Goal: Transaction & Acquisition: Purchase product/service

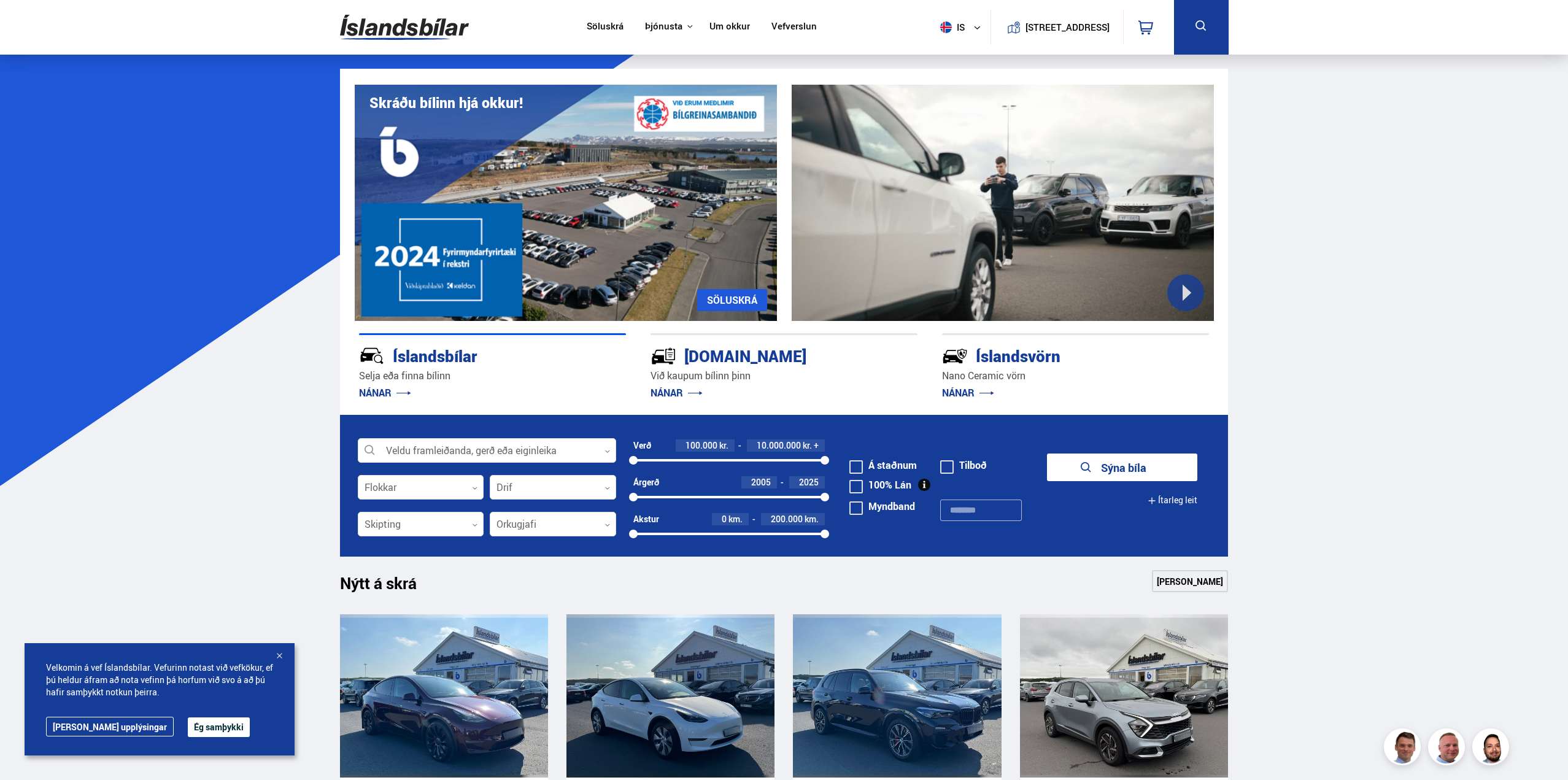
click at [188, 729] on button "Ég samþykki" at bounding box center [218, 727] width 62 height 20
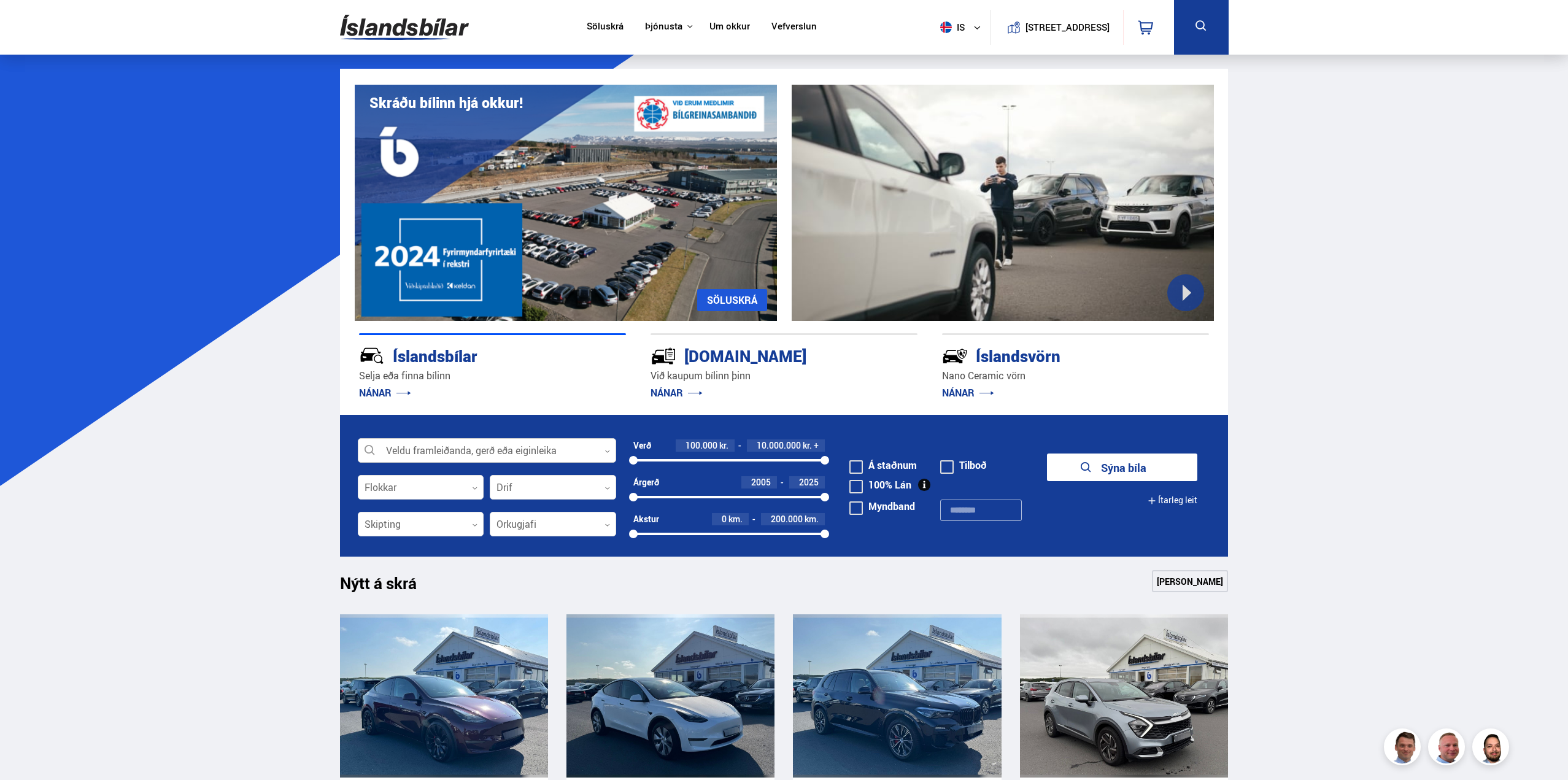
click at [483, 456] on div at bounding box center [487, 451] width 258 height 25
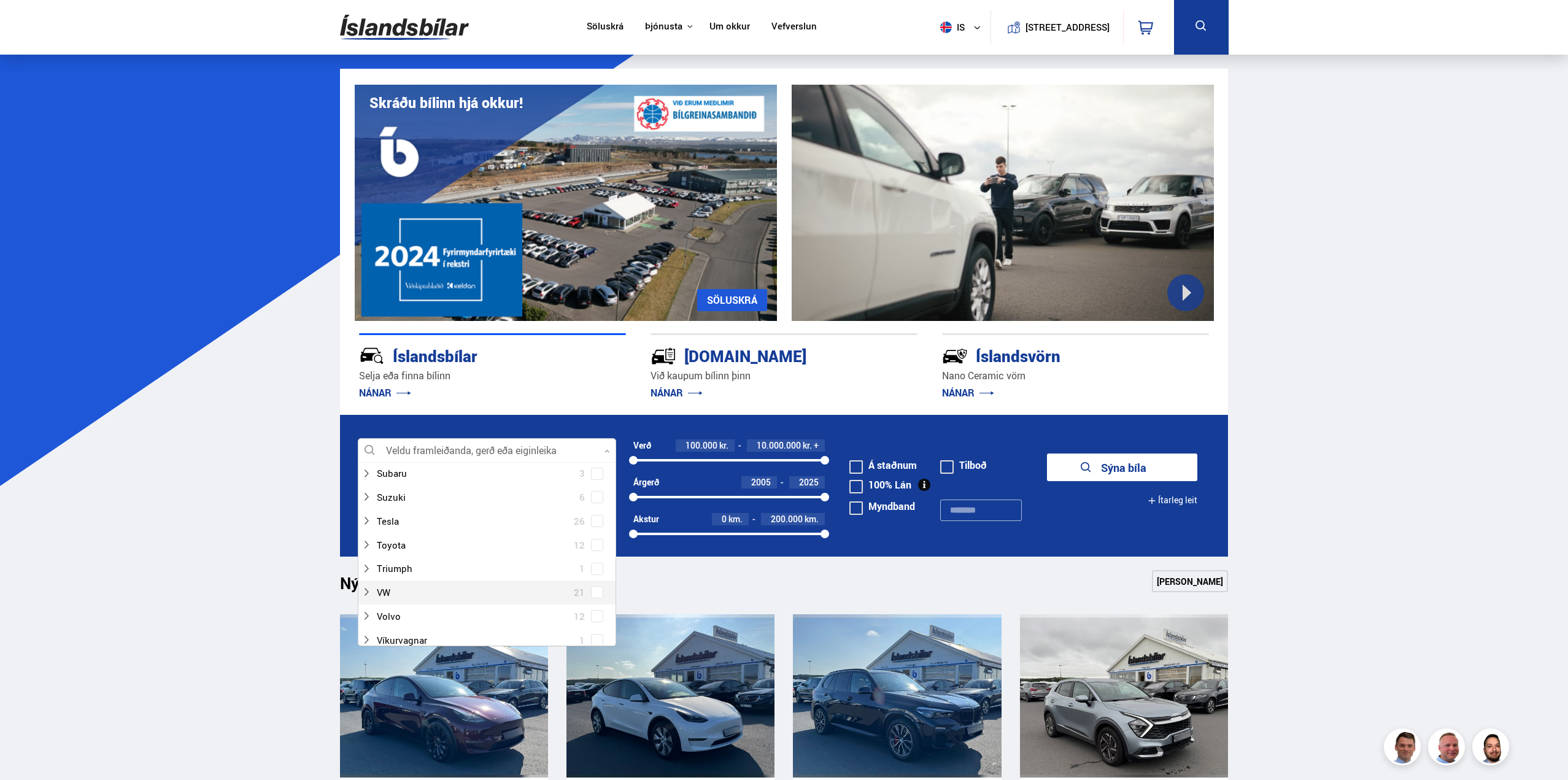
click at [597, 593] on span at bounding box center [597, 592] width 12 height 12
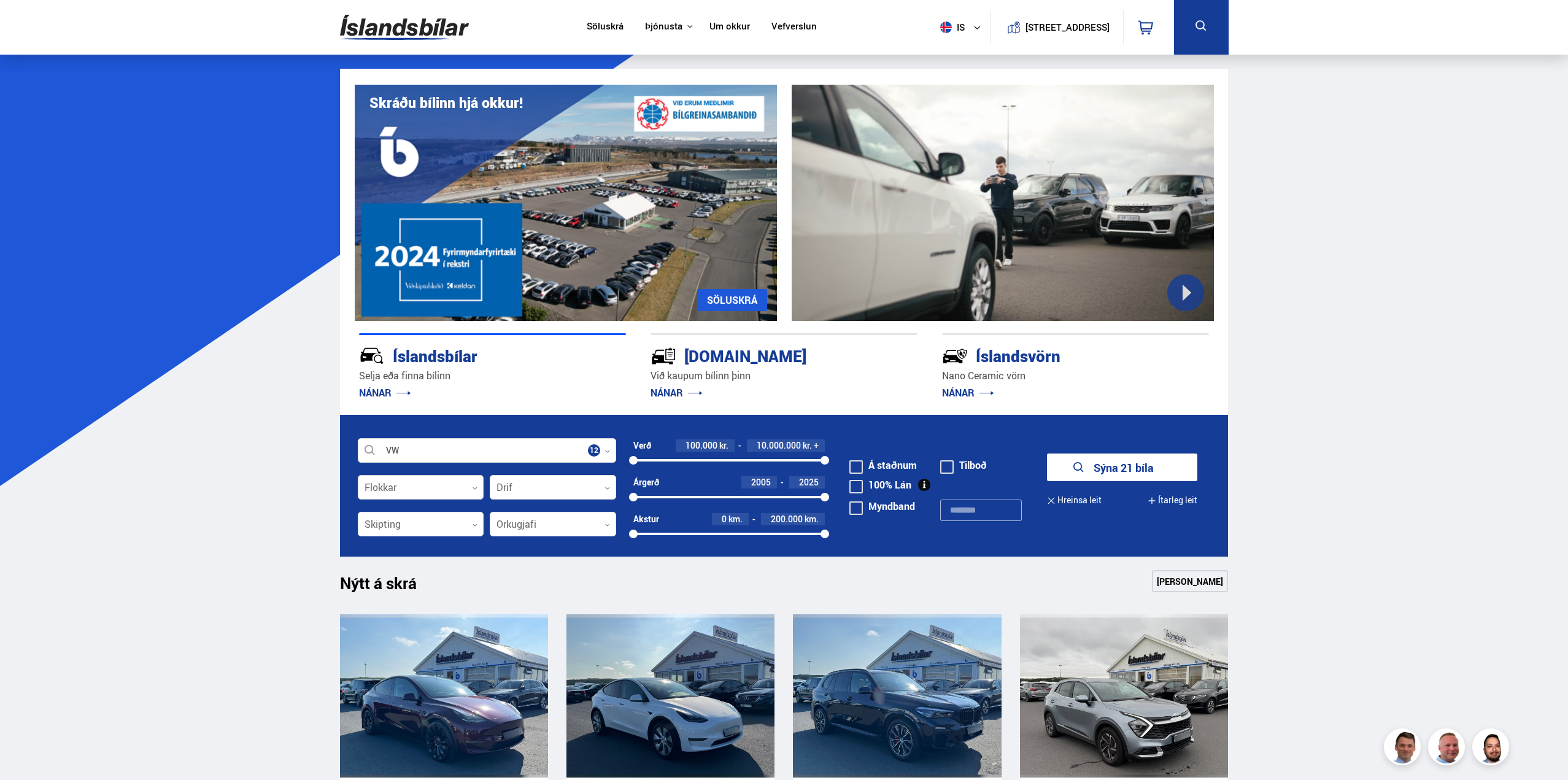
click at [456, 486] on div at bounding box center [420, 488] width 126 height 25
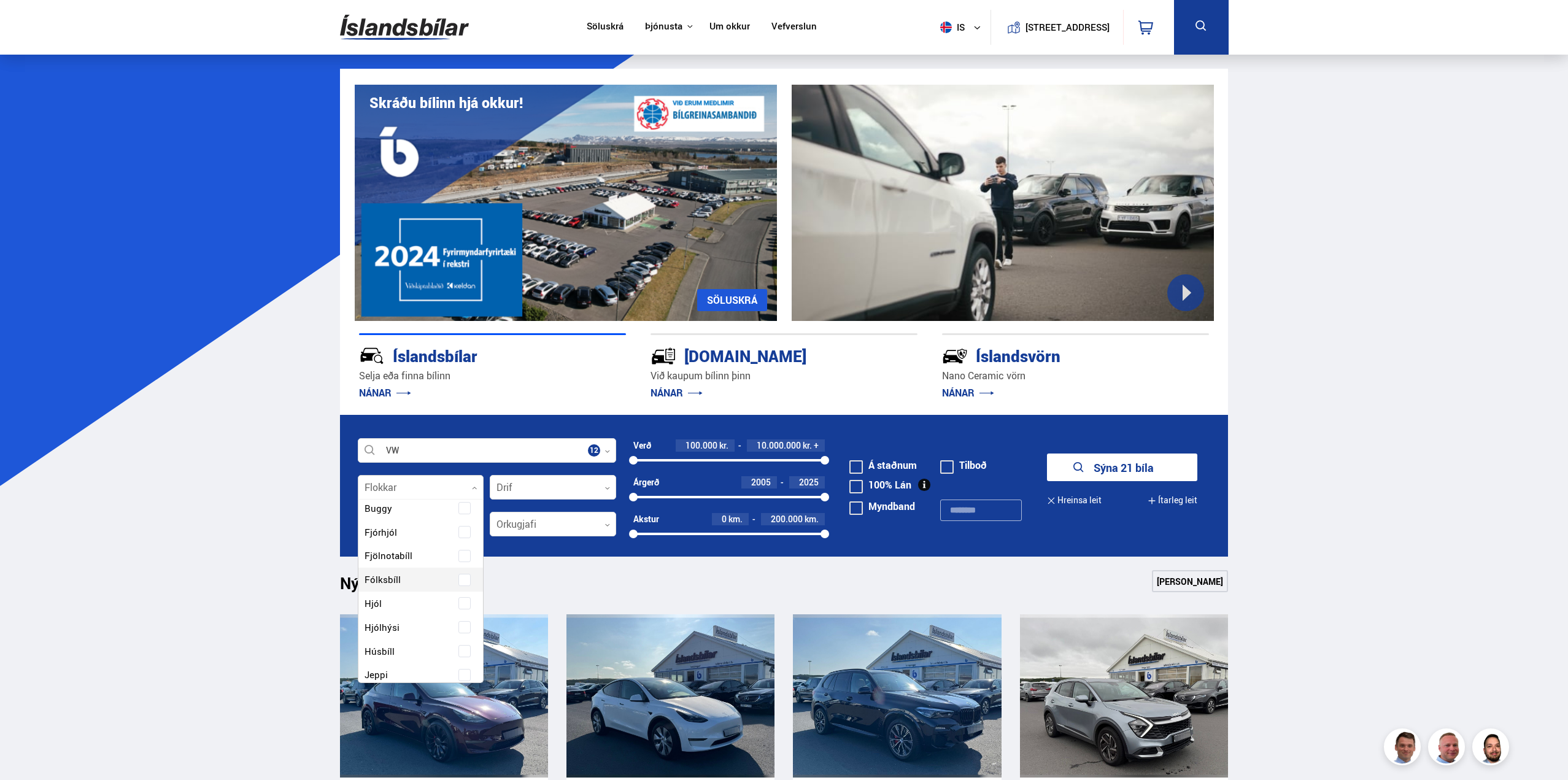
scroll to position [61, 0]
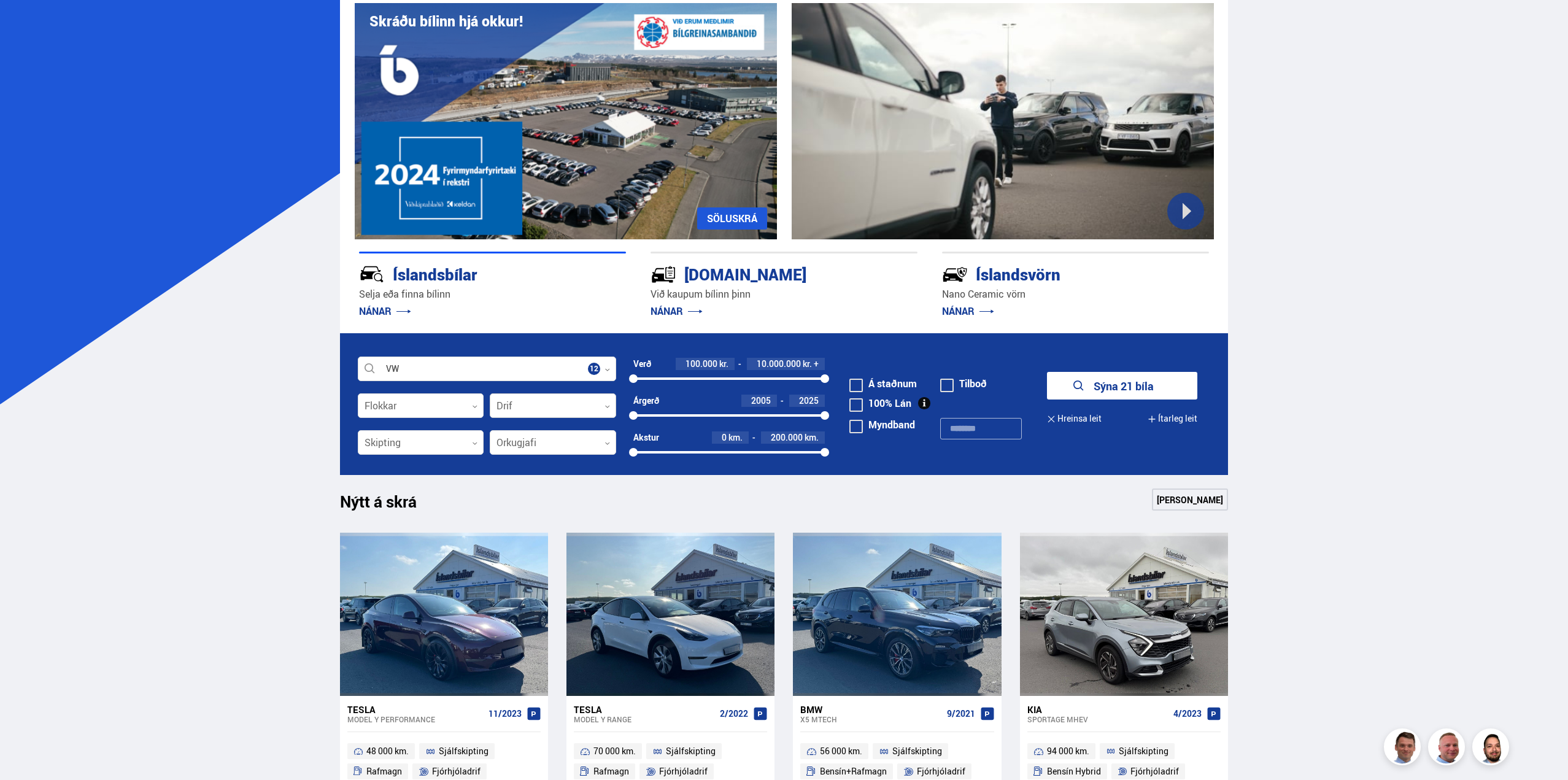
scroll to position [123, 0]
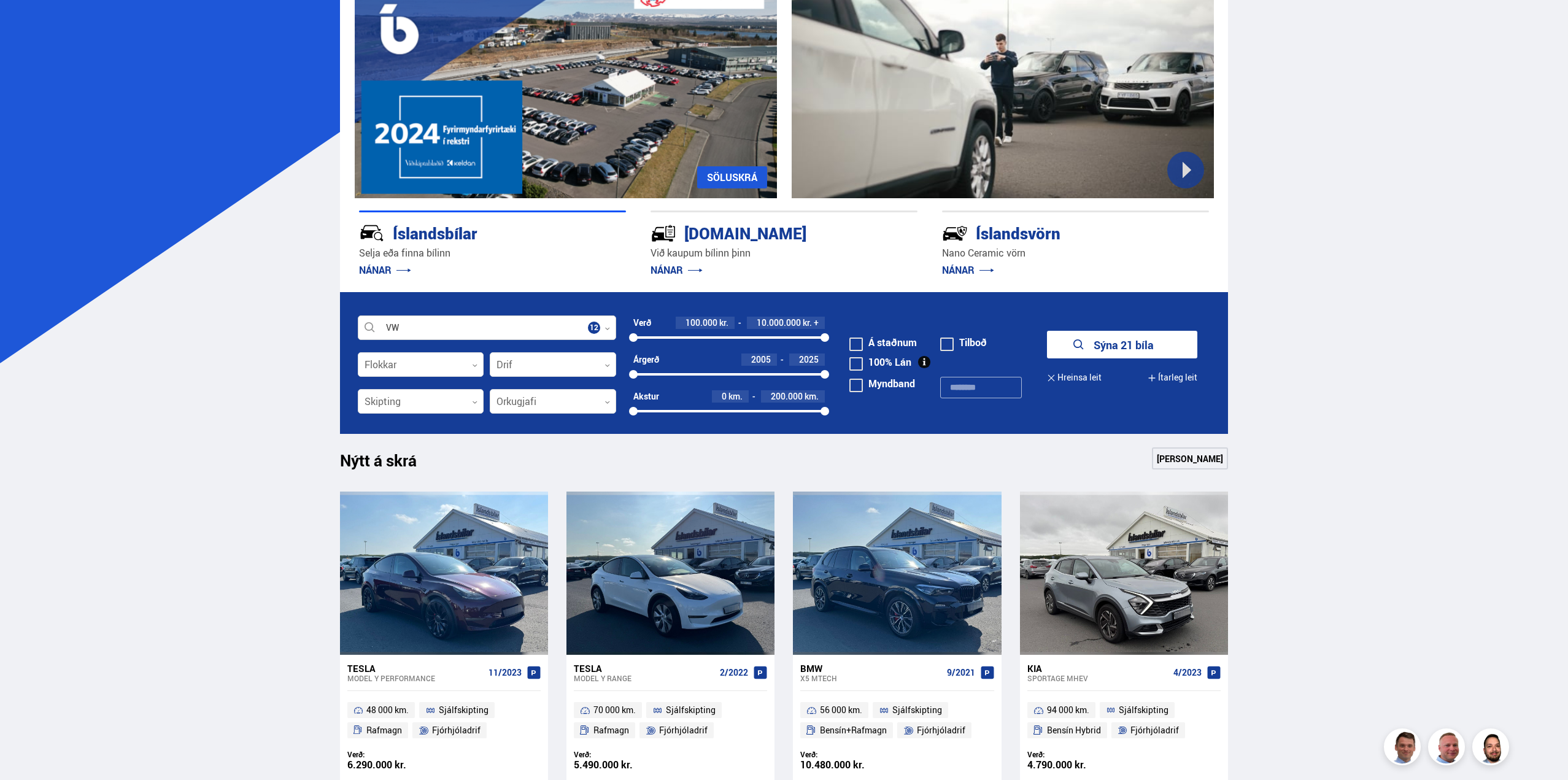
click at [607, 327] on icon at bounding box center [606, 328] width 5 height 5
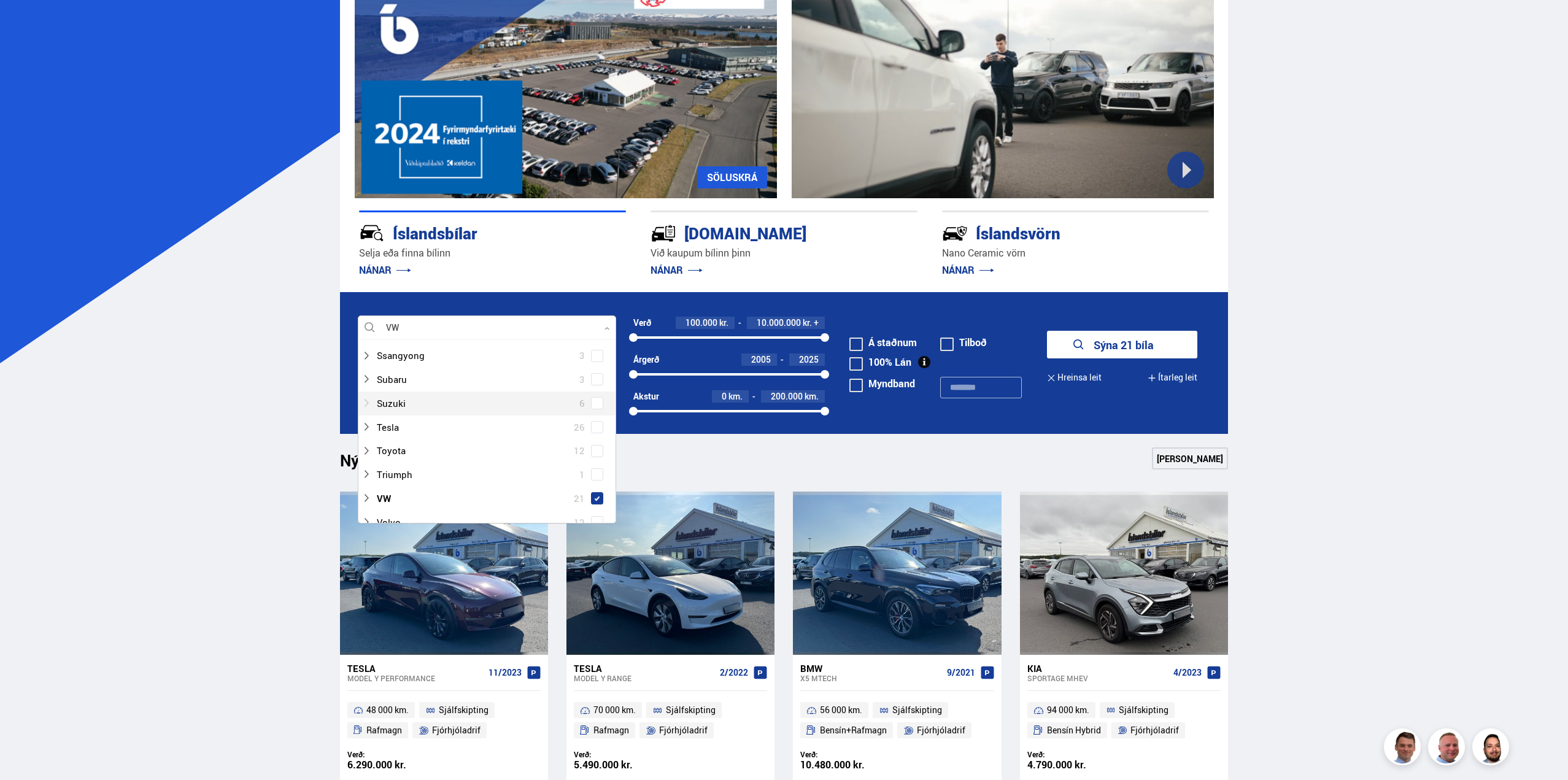
scroll to position [798, 0]
click at [366, 433] on icon at bounding box center [366, 432] width 10 height 10
click at [591, 364] on span at bounding box center [597, 363] width 12 height 12
click at [594, 374] on span at bounding box center [597, 370] width 12 height 12
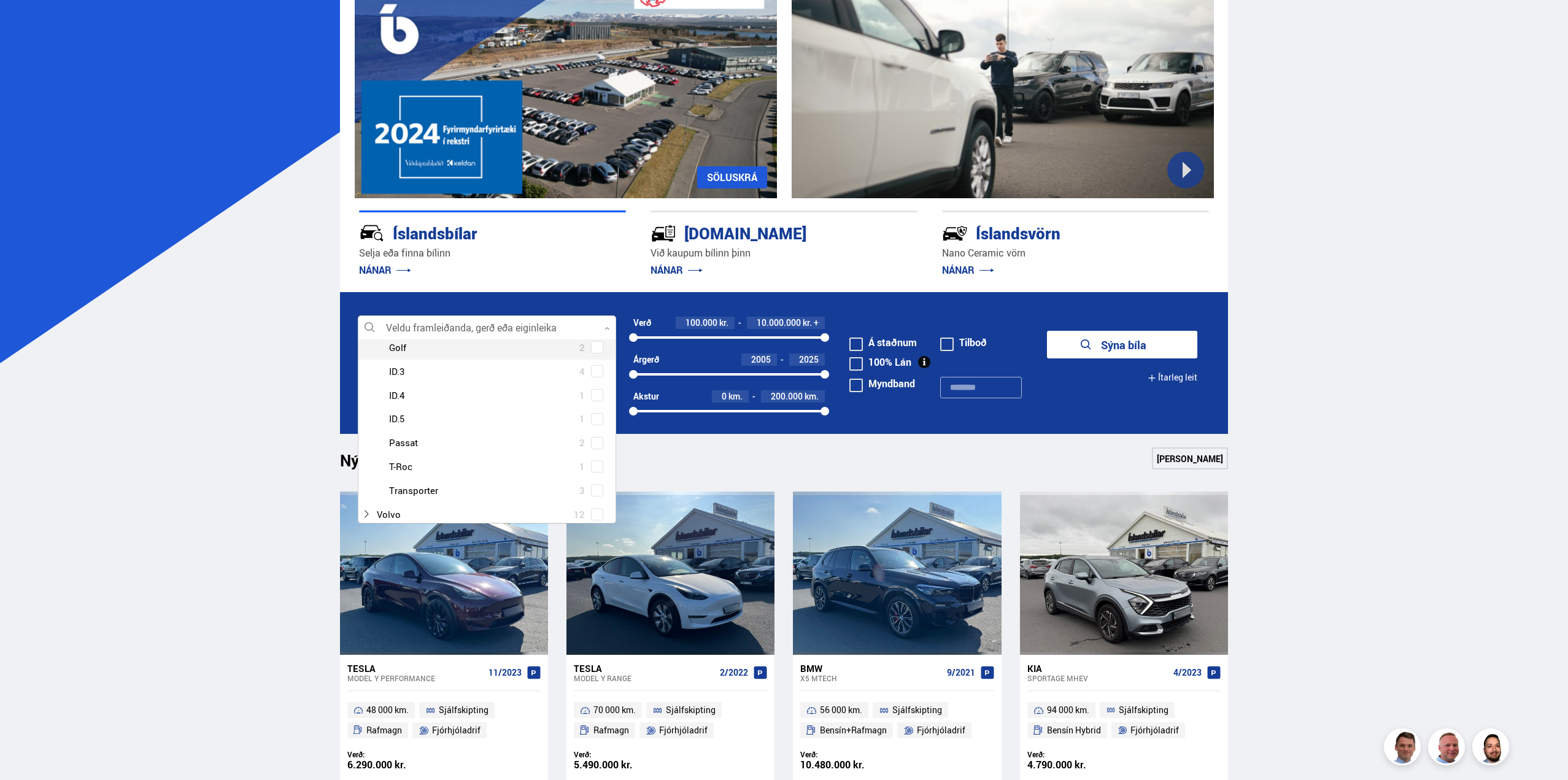
scroll to position [1081, 0]
click at [595, 387] on span at bounding box center [597, 387] width 5 height 5
click at [1134, 344] on button "Sýna 3 bíla" at bounding box center [1122, 344] width 151 height 28
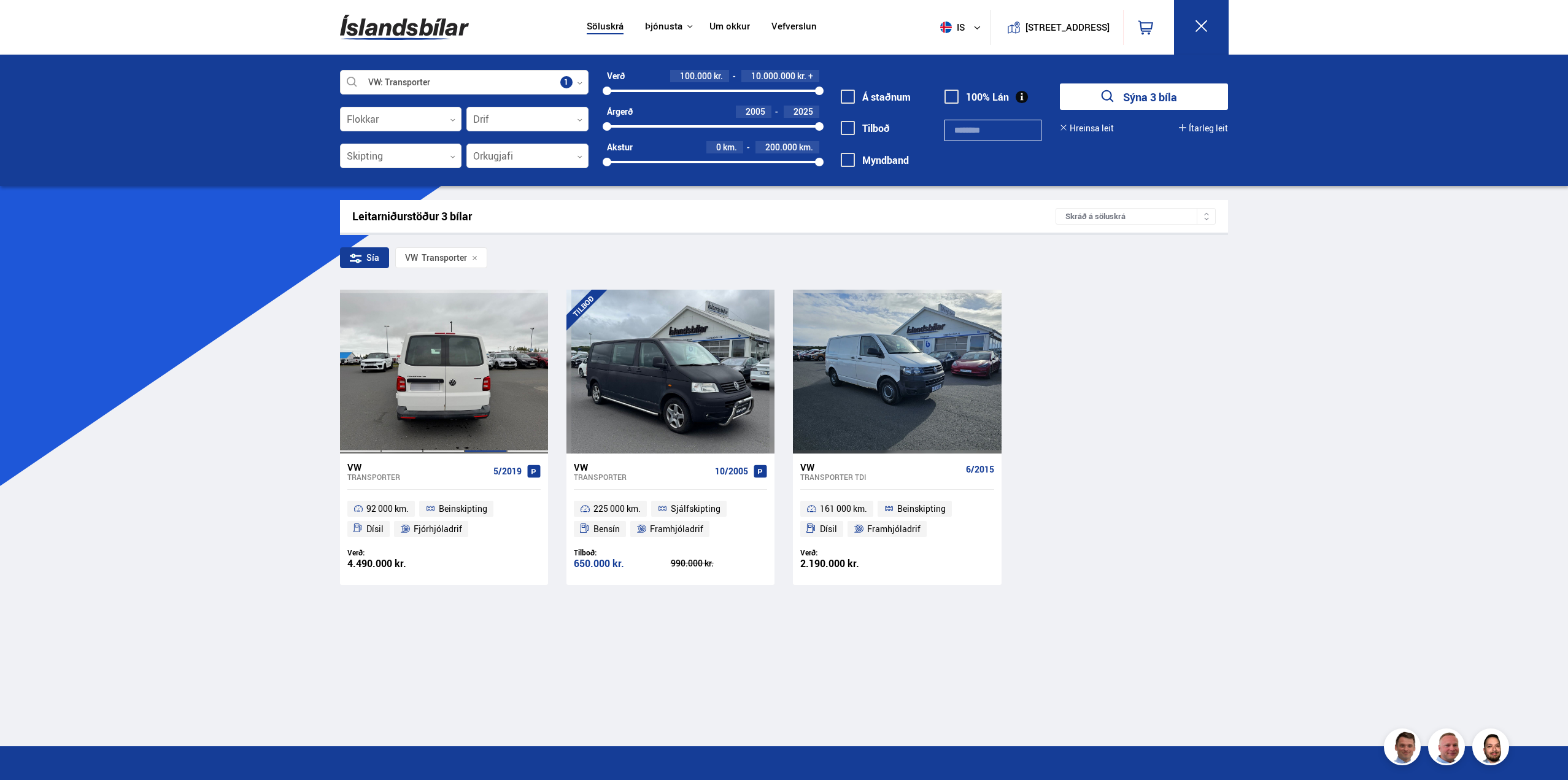
click at [473, 375] on div at bounding box center [485, 371] width 42 height 163
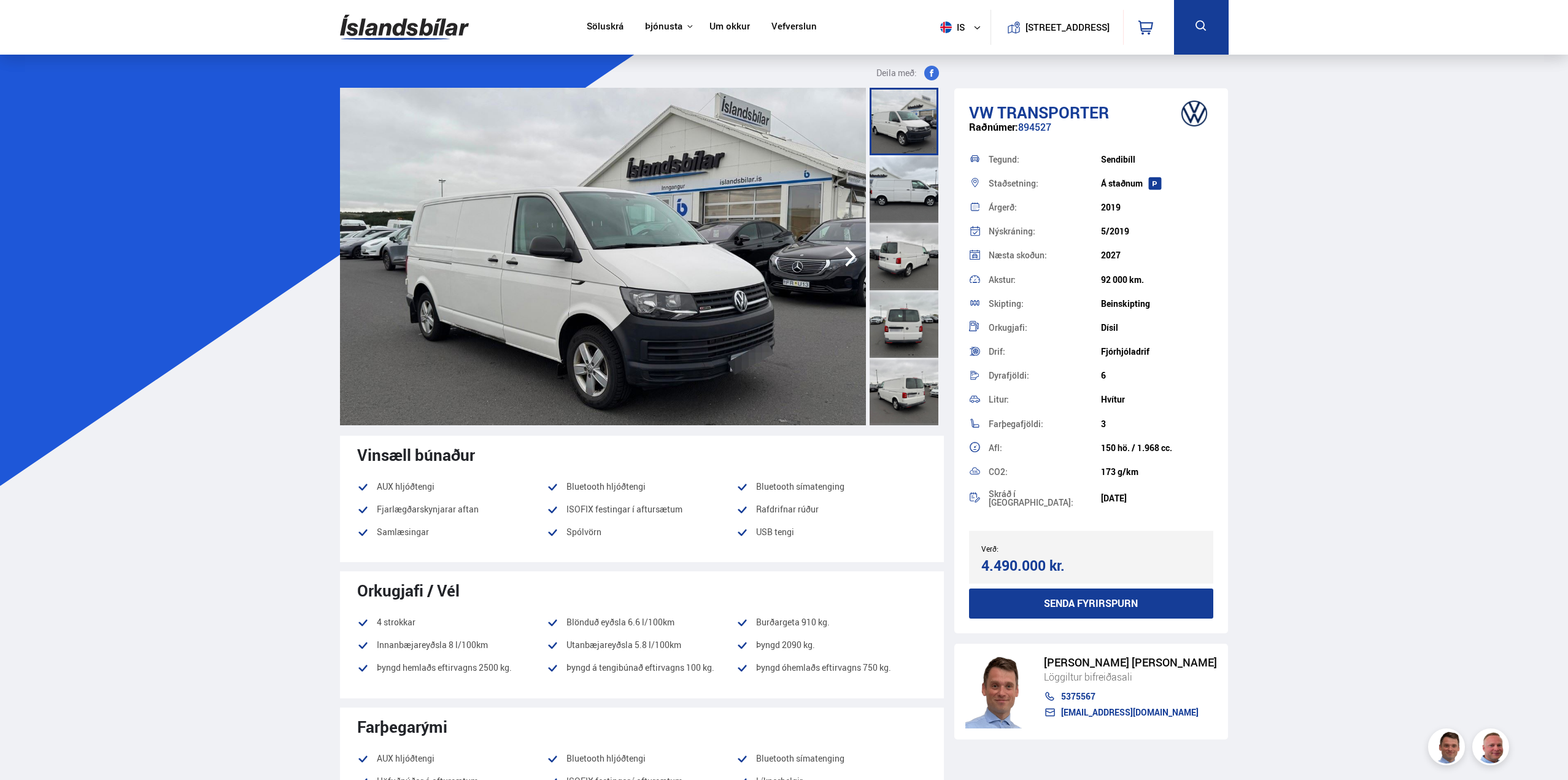
click at [519, 265] on img at bounding box center [603, 256] width 526 height 337
click at [897, 180] on div at bounding box center [903, 189] width 68 height 68
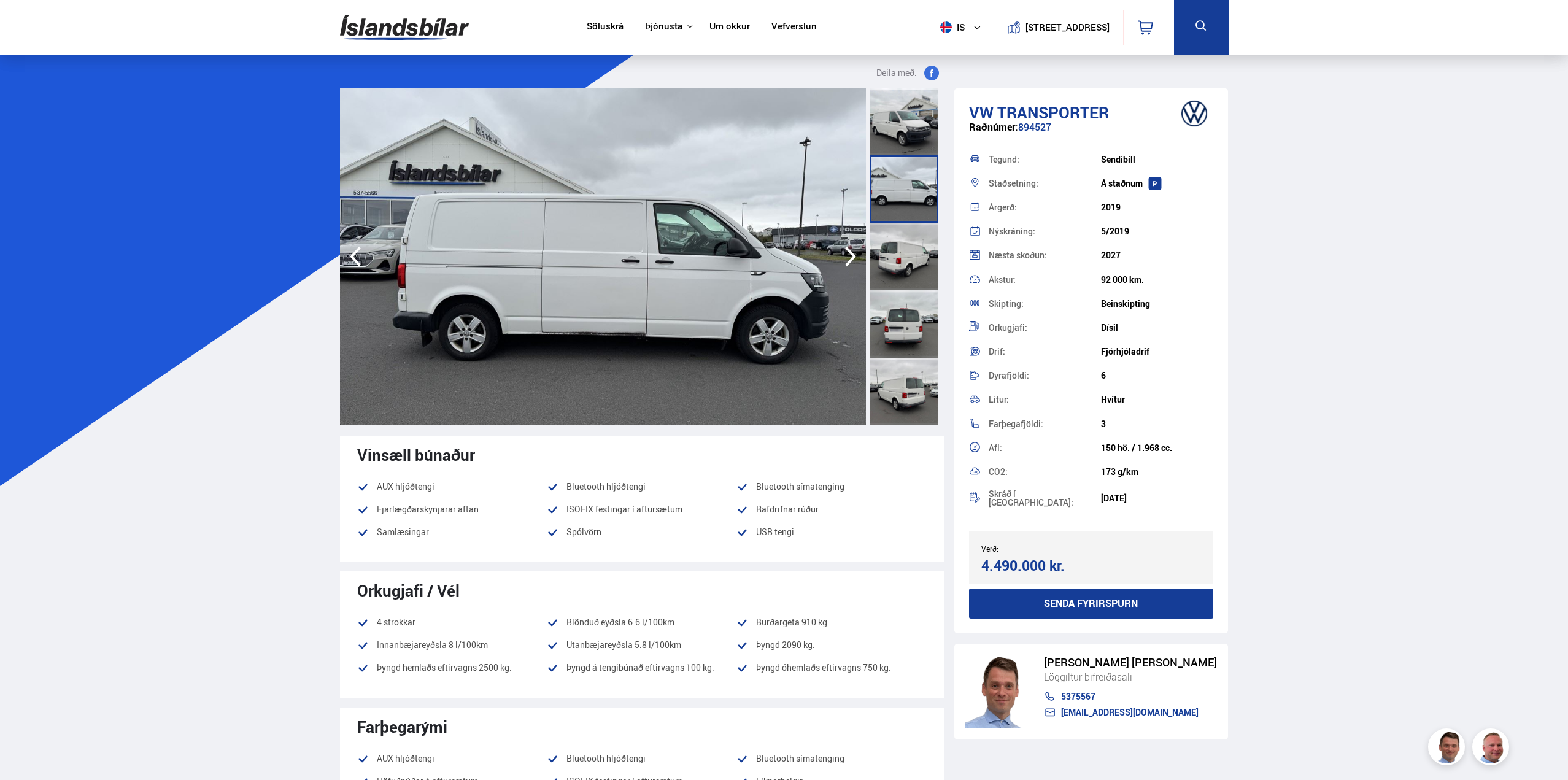
click at [908, 248] on div at bounding box center [903, 257] width 68 height 68
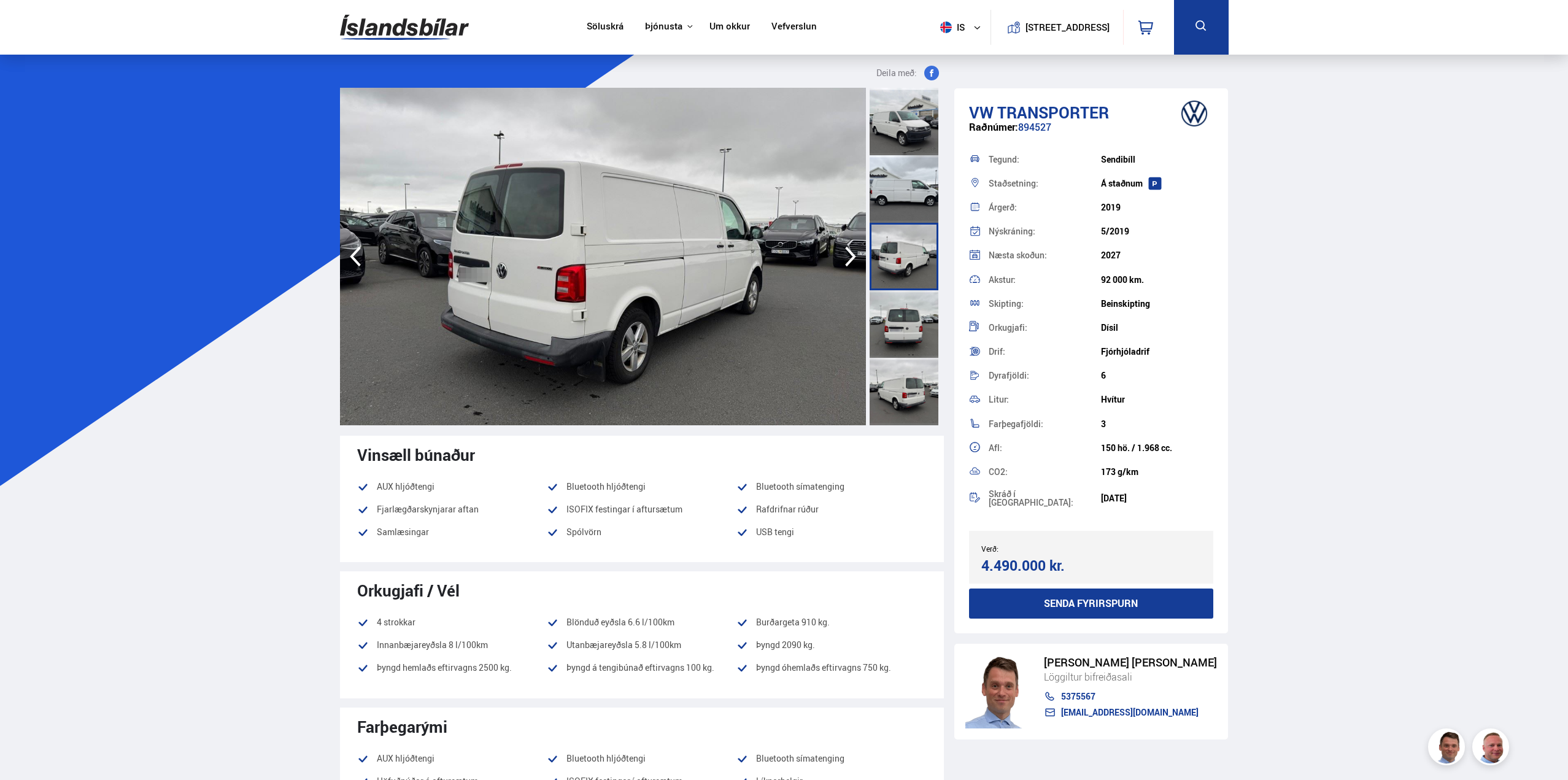
click at [911, 305] on div at bounding box center [903, 324] width 68 height 68
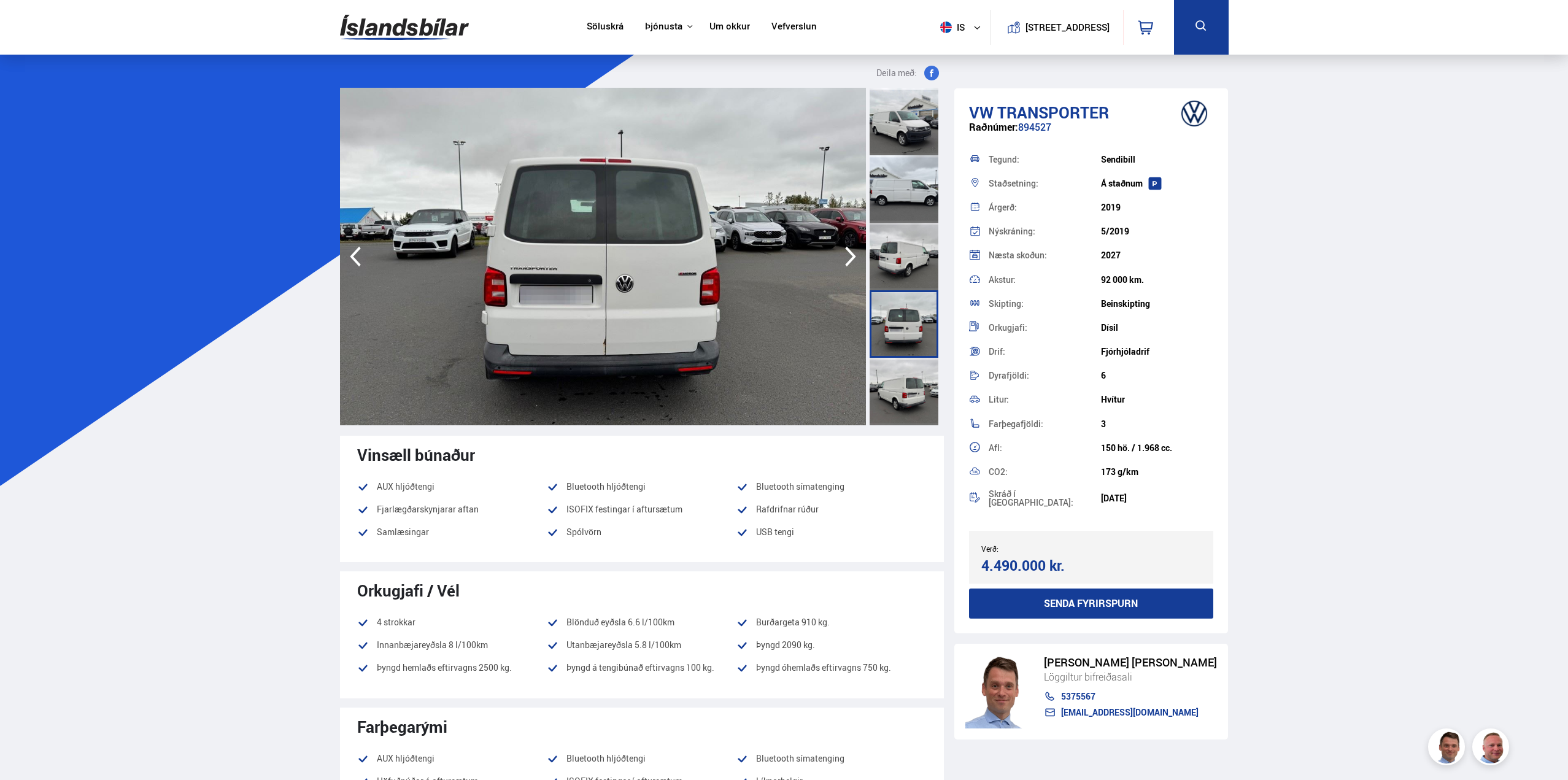
click at [905, 382] on div at bounding box center [903, 391] width 68 height 68
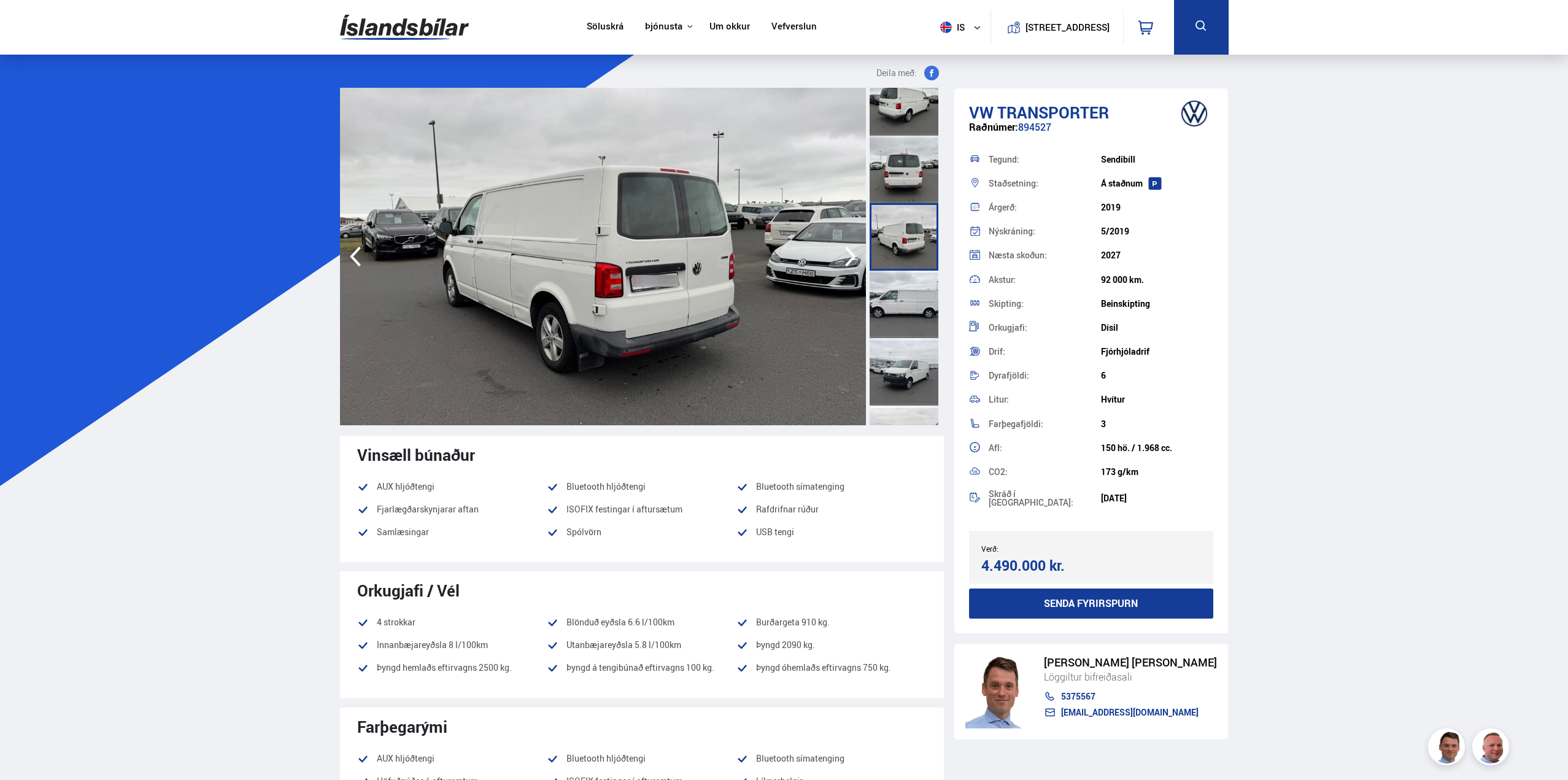
scroll to position [184, 0]
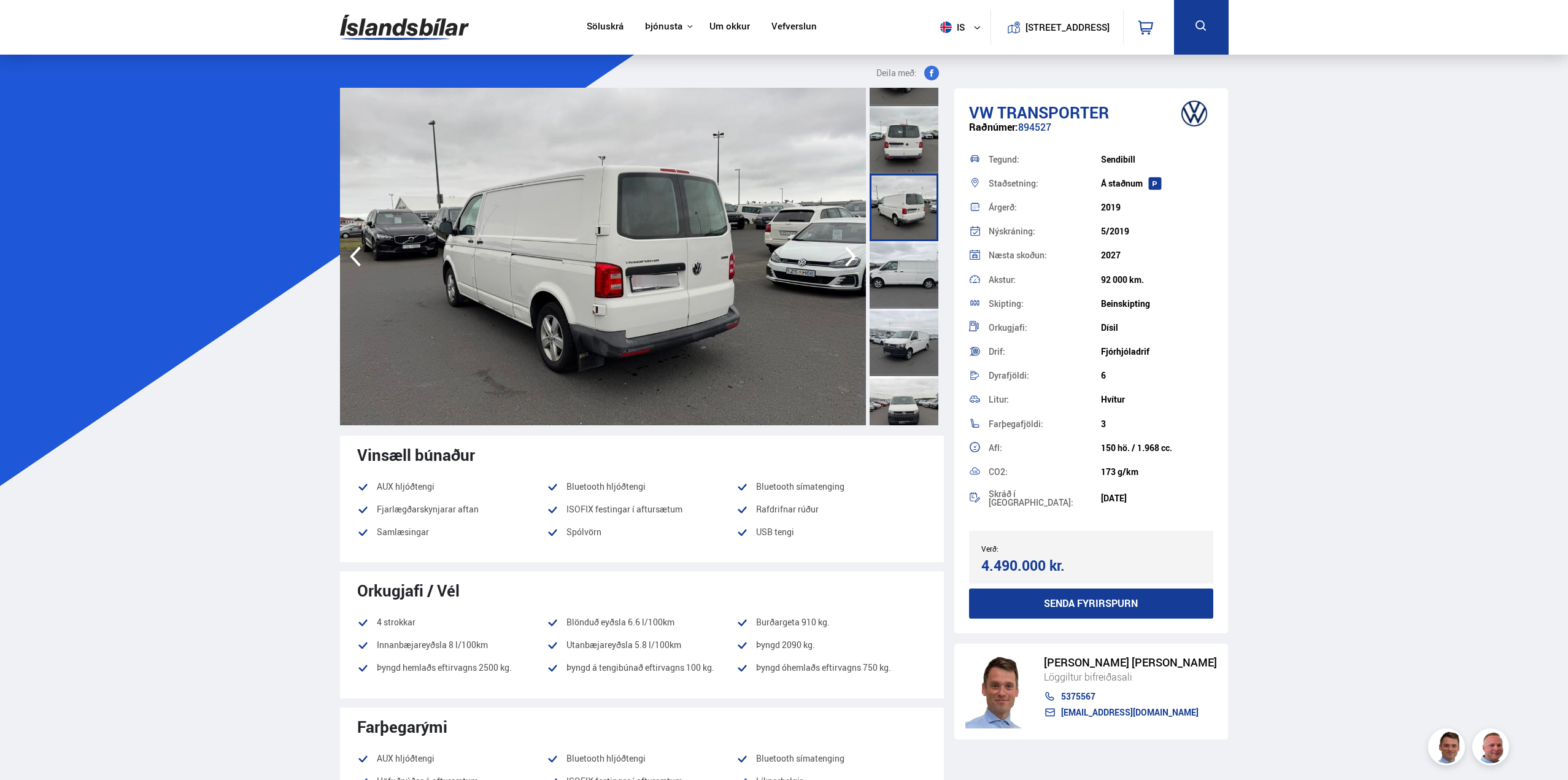
click at [902, 344] on div at bounding box center [903, 343] width 68 height 68
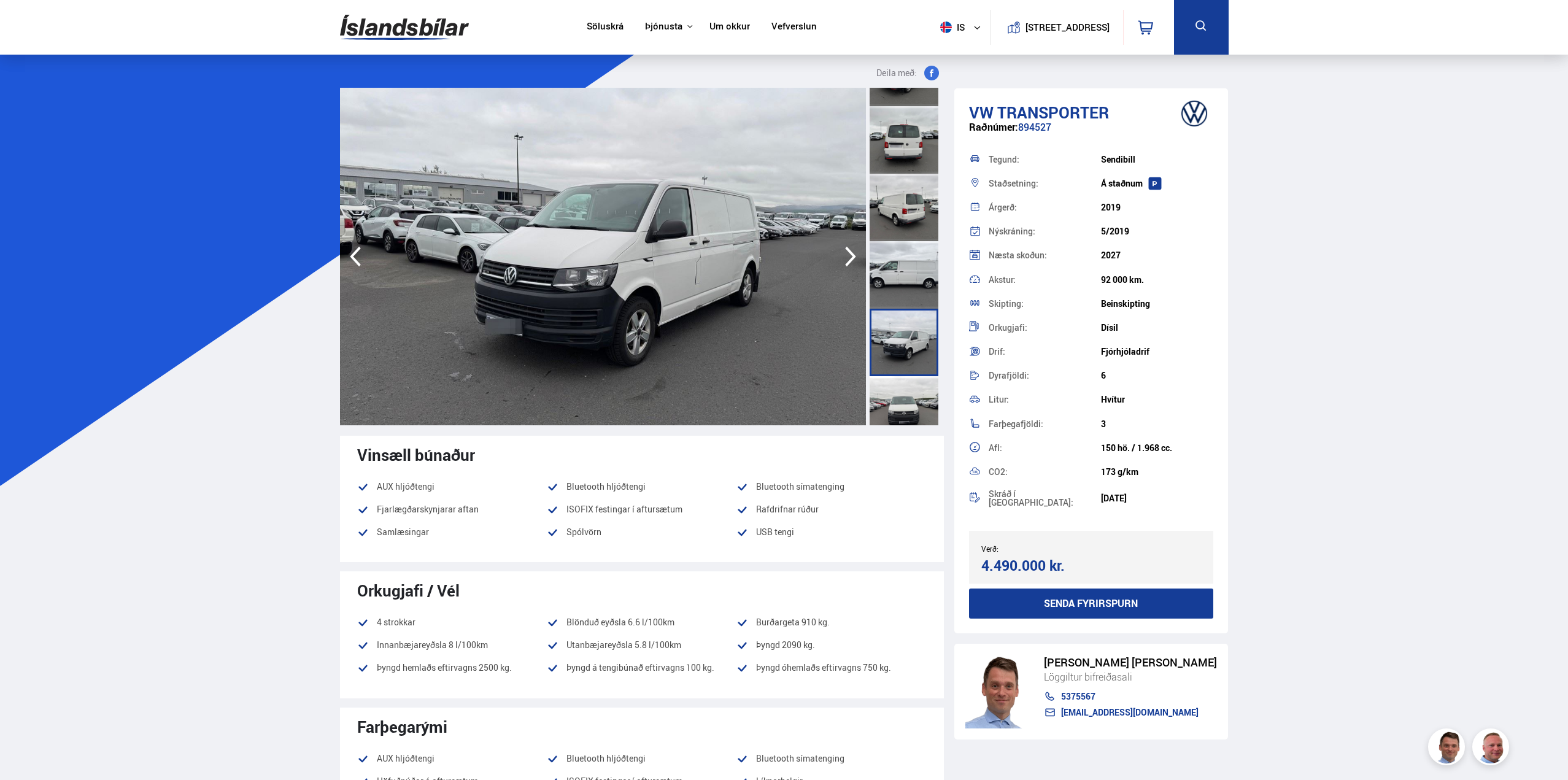
click at [905, 397] on div at bounding box center [903, 410] width 68 height 68
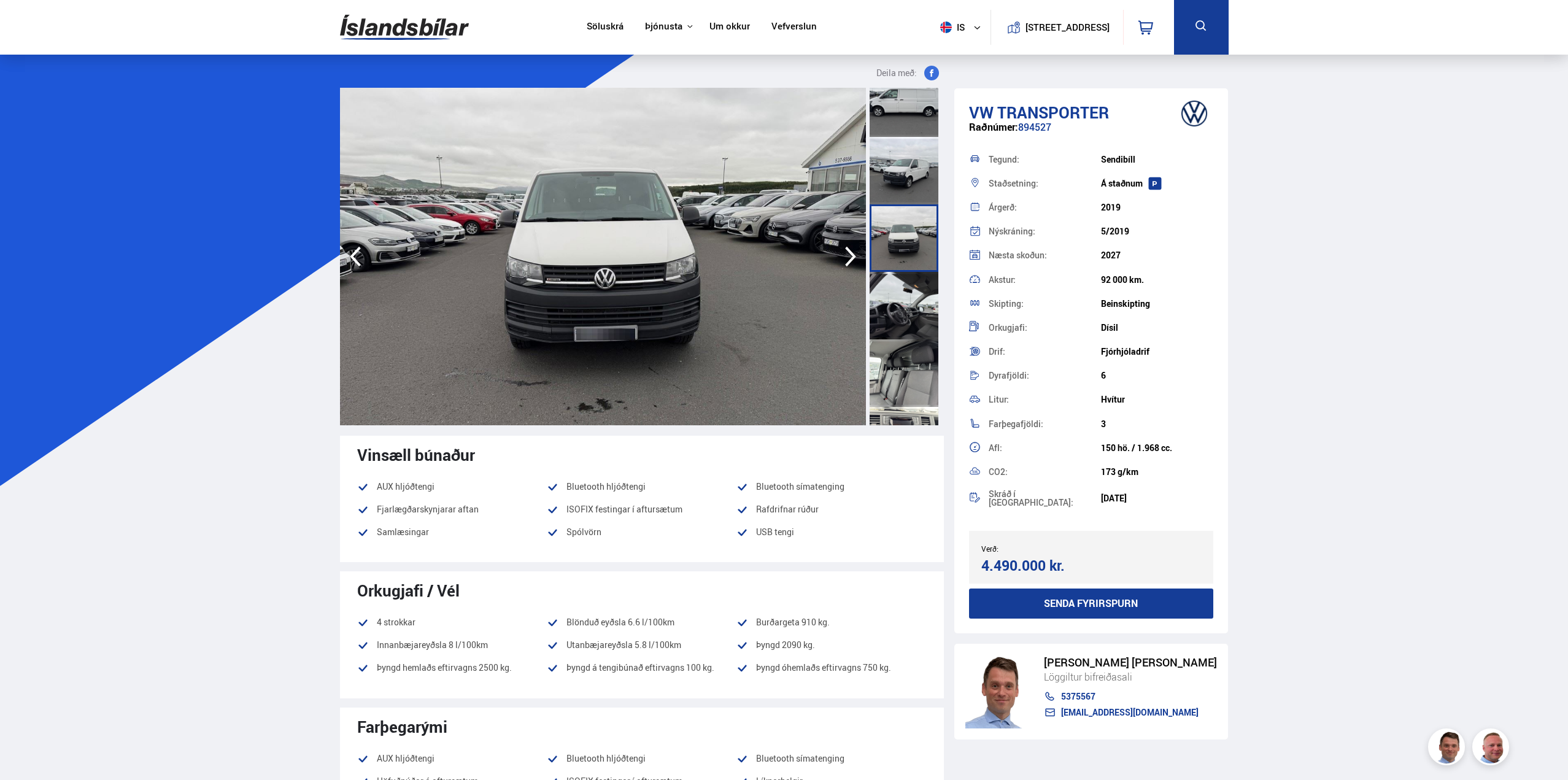
scroll to position [368, 0]
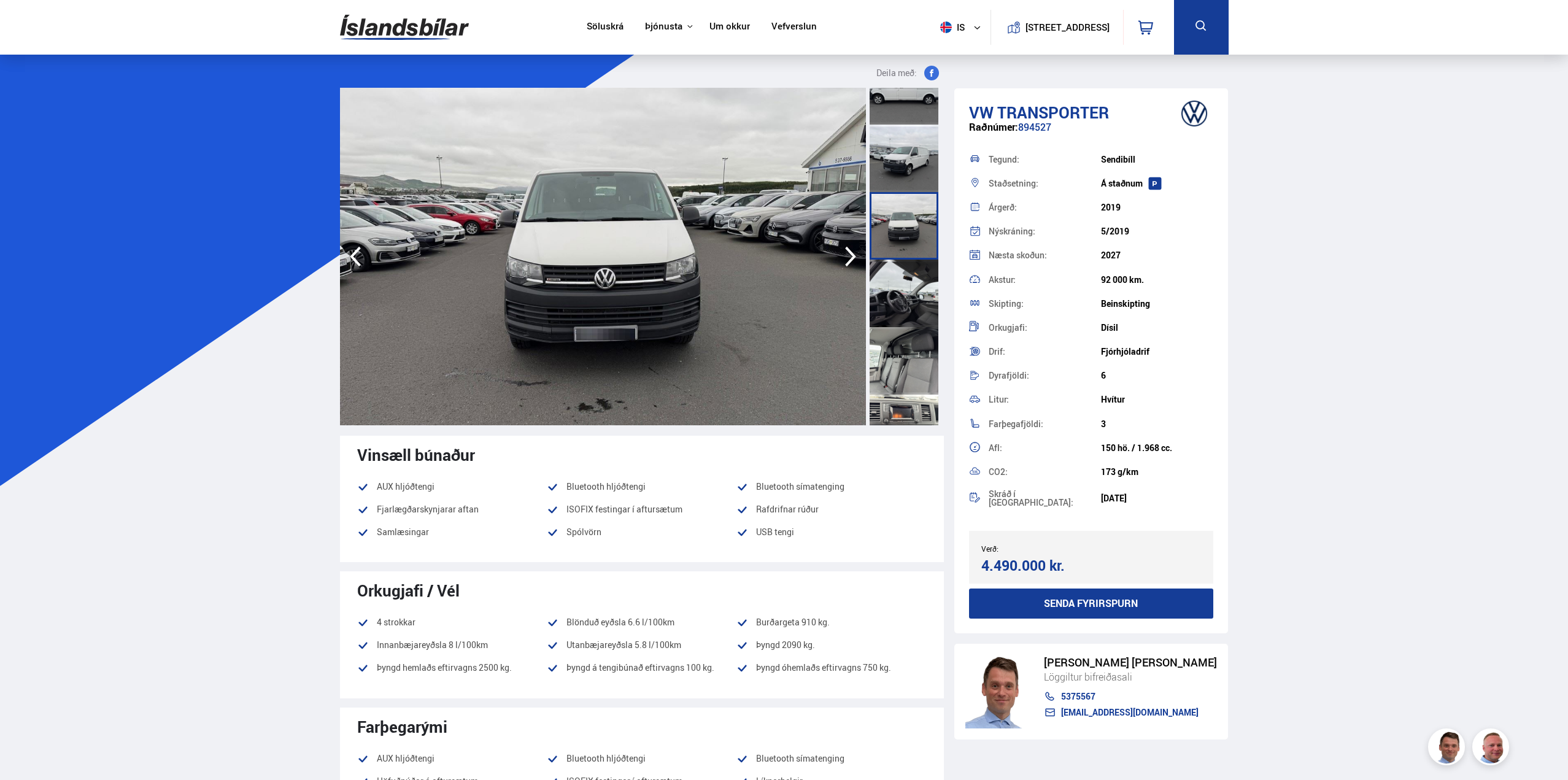
click at [899, 347] on div at bounding box center [903, 361] width 68 height 68
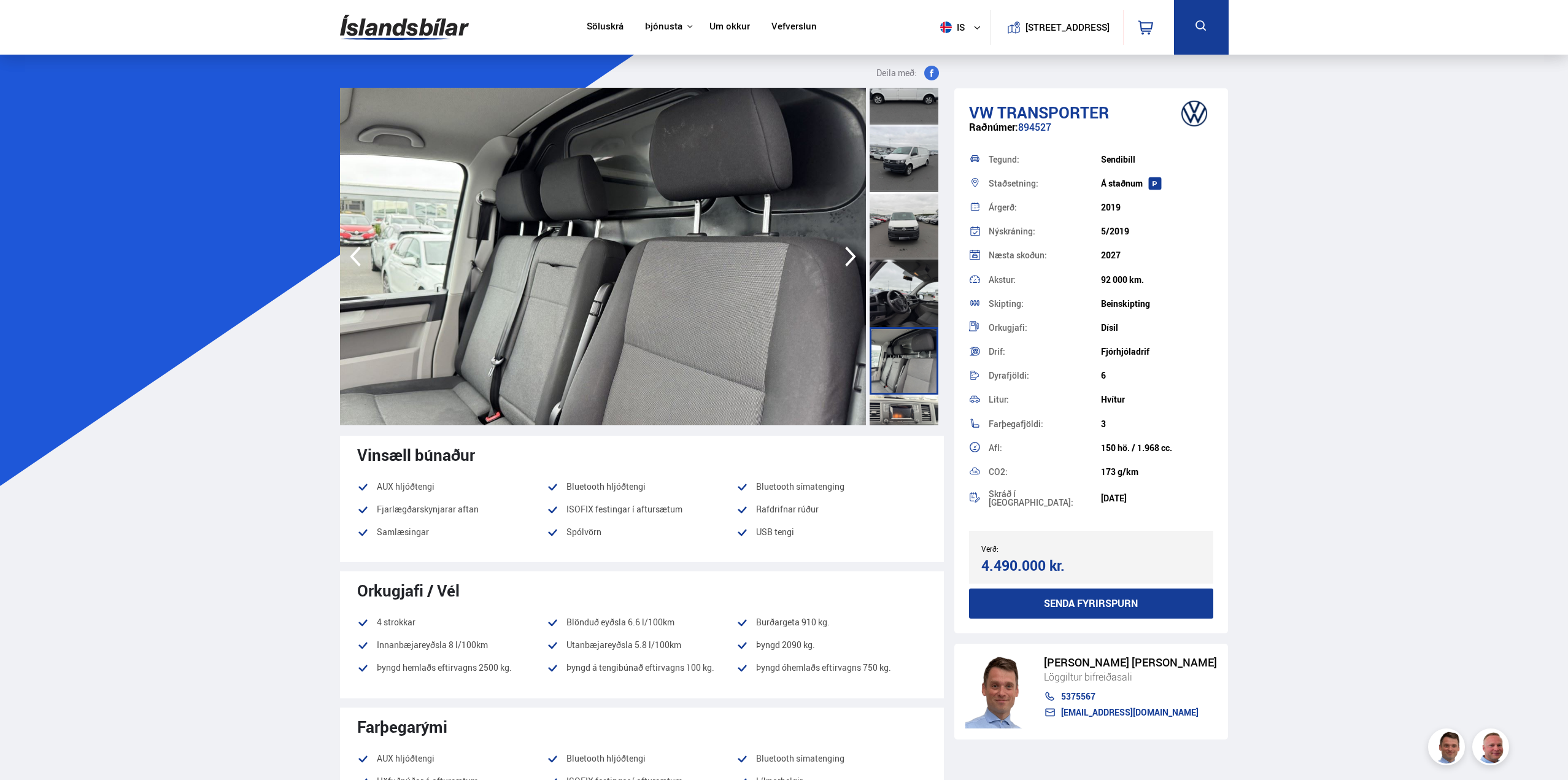
click at [905, 247] on div at bounding box center [903, 226] width 68 height 68
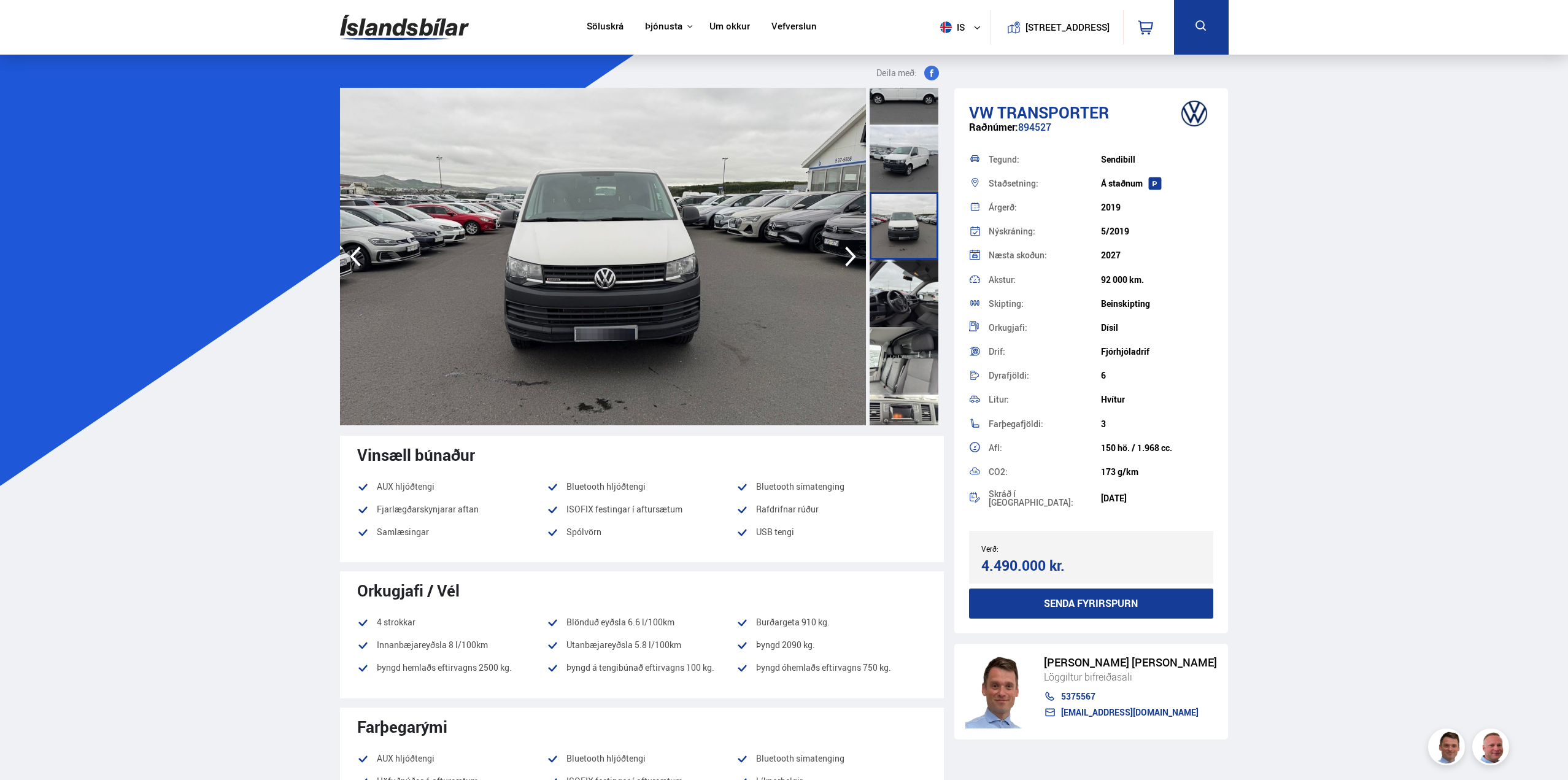
click at [911, 285] on div at bounding box center [903, 294] width 68 height 68
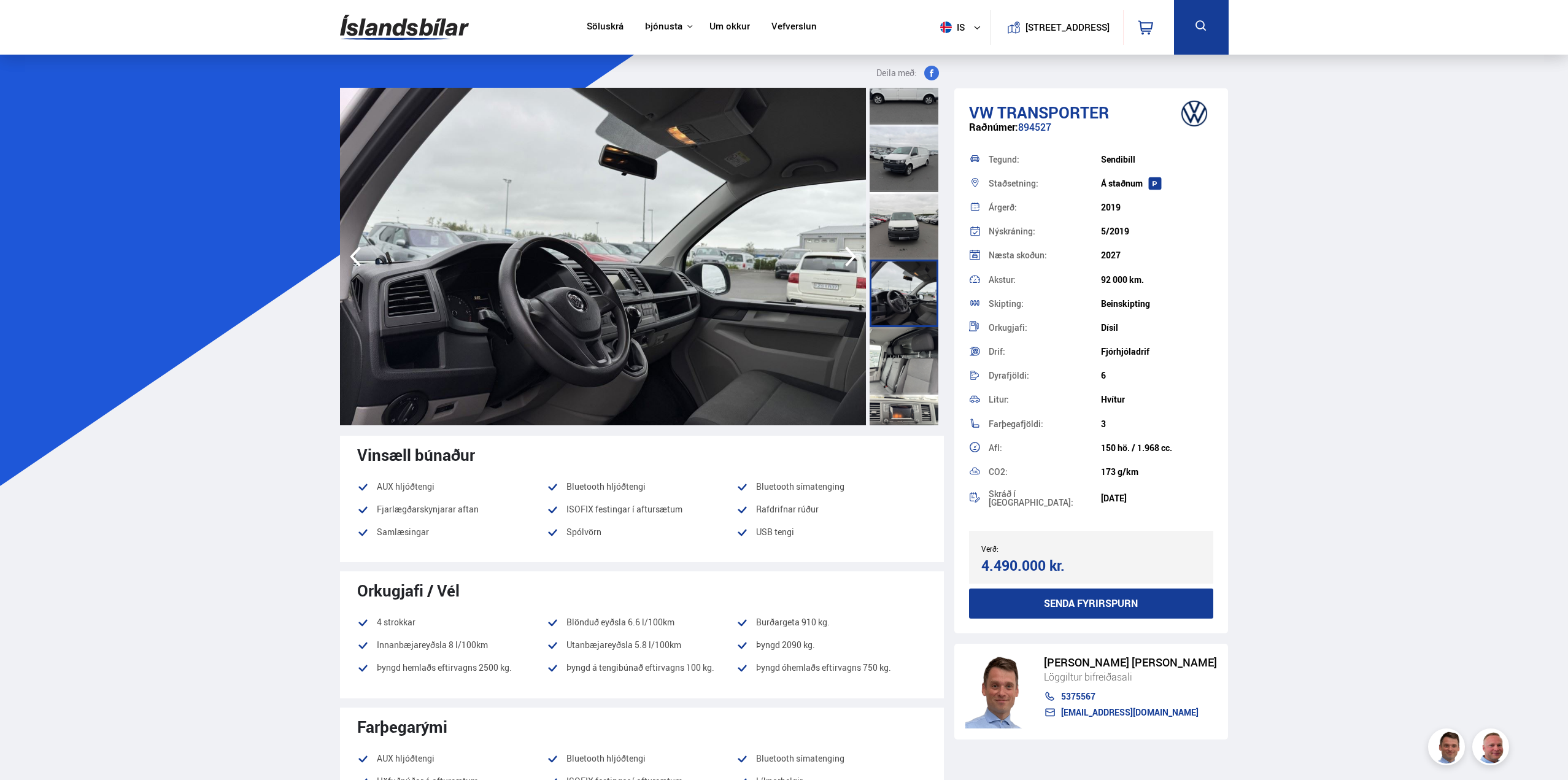
click at [905, 348] on div at bounding box center [903, 361] width 68 height 68
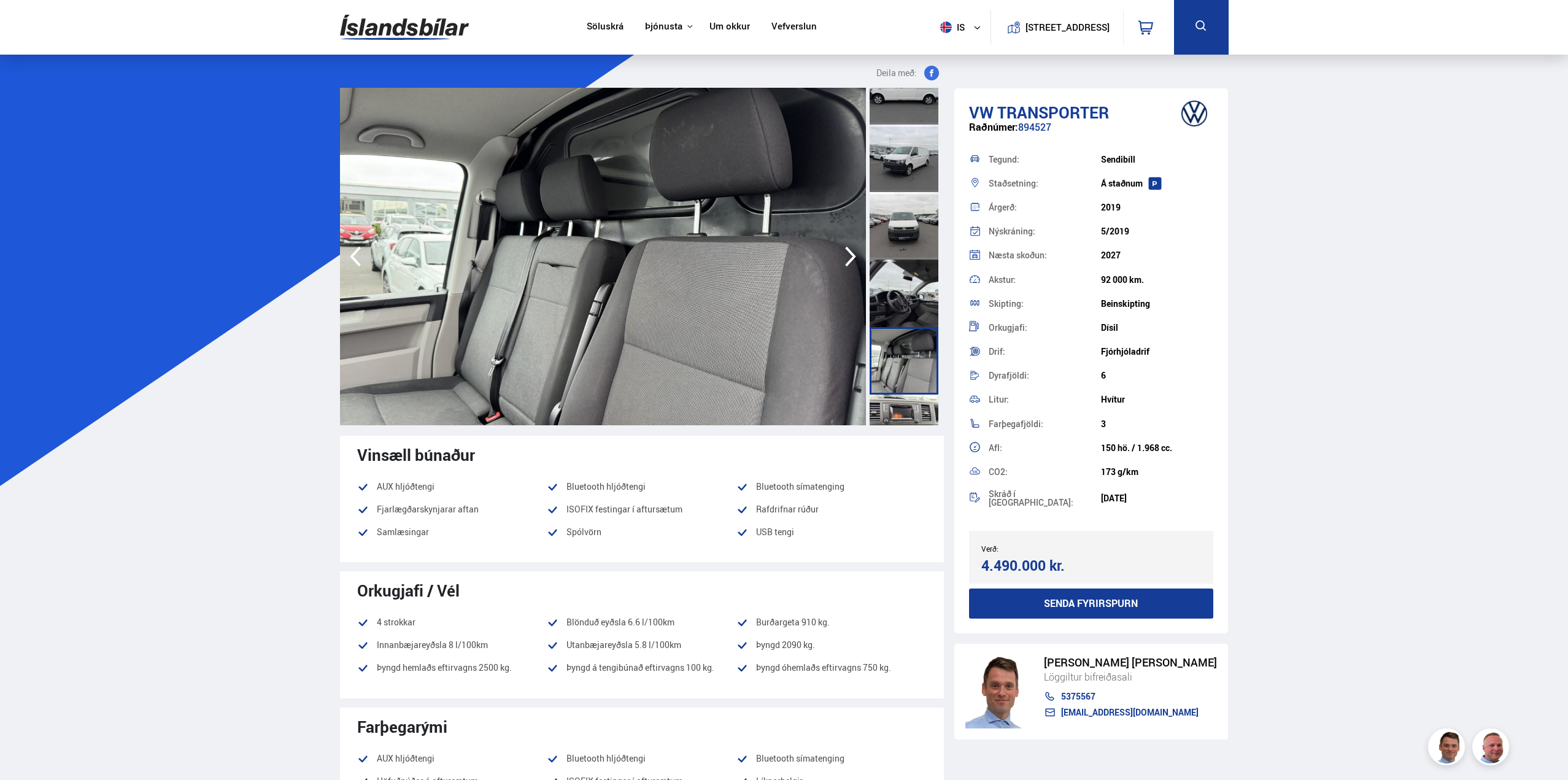
click at [905, 406] on div at bounding box center [903, 428] width 68 height 68
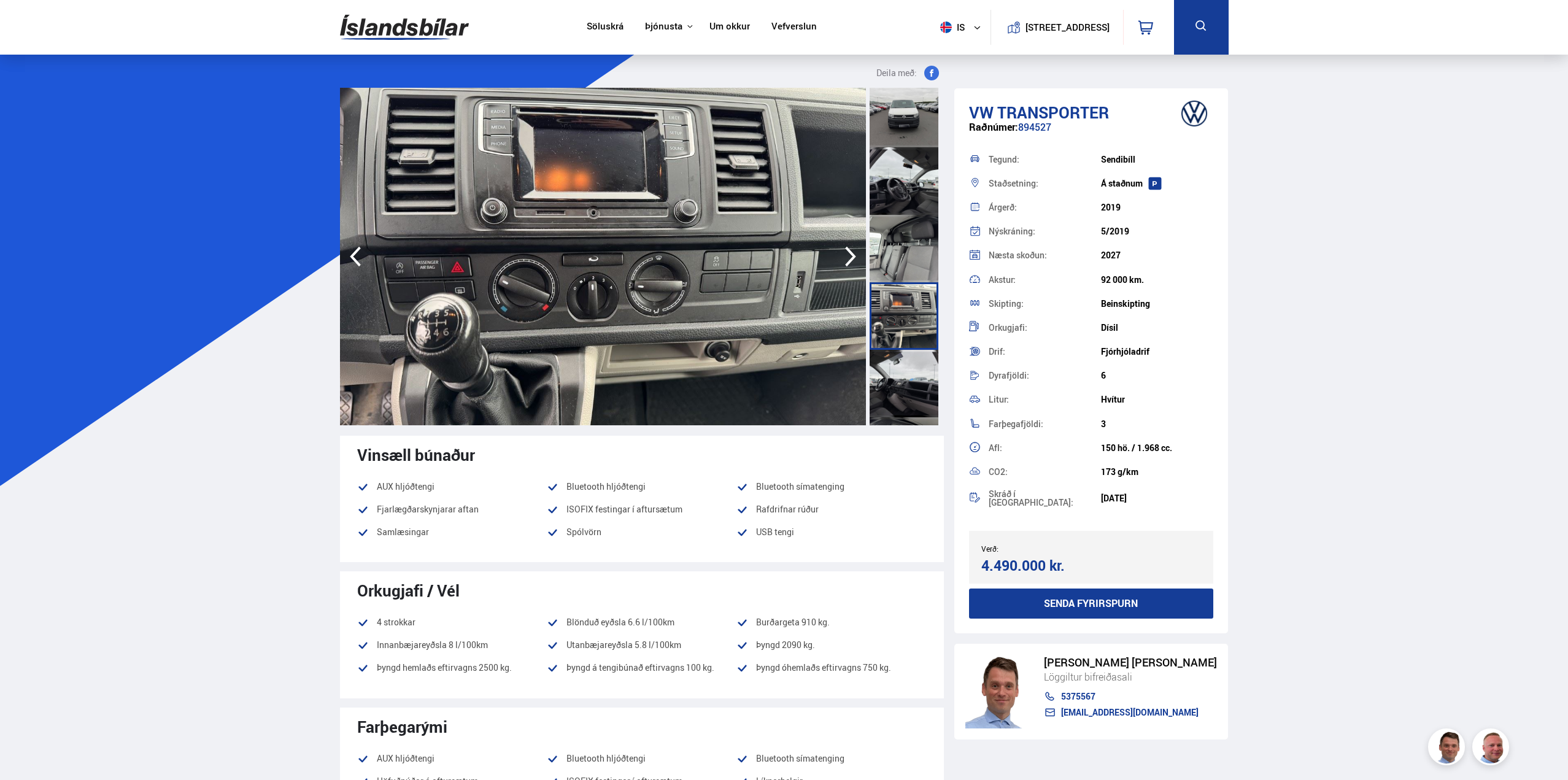
scroll to position [491, 0]
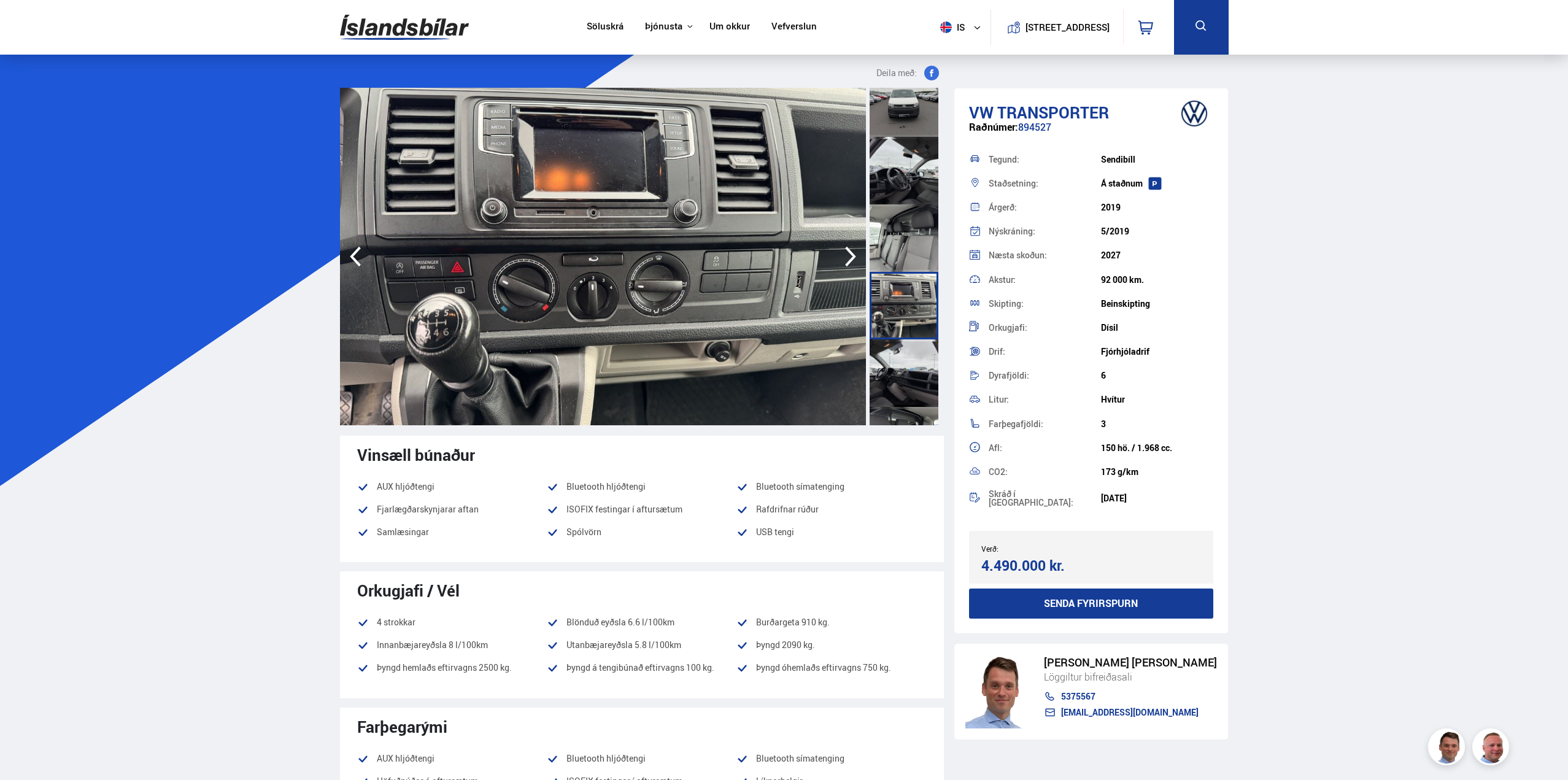
click at [908, 328] on div at bounding box center [903, 306] width 68 height 68
click at [915, 357] on div at bounding box center [903, 373] width 68 height 68
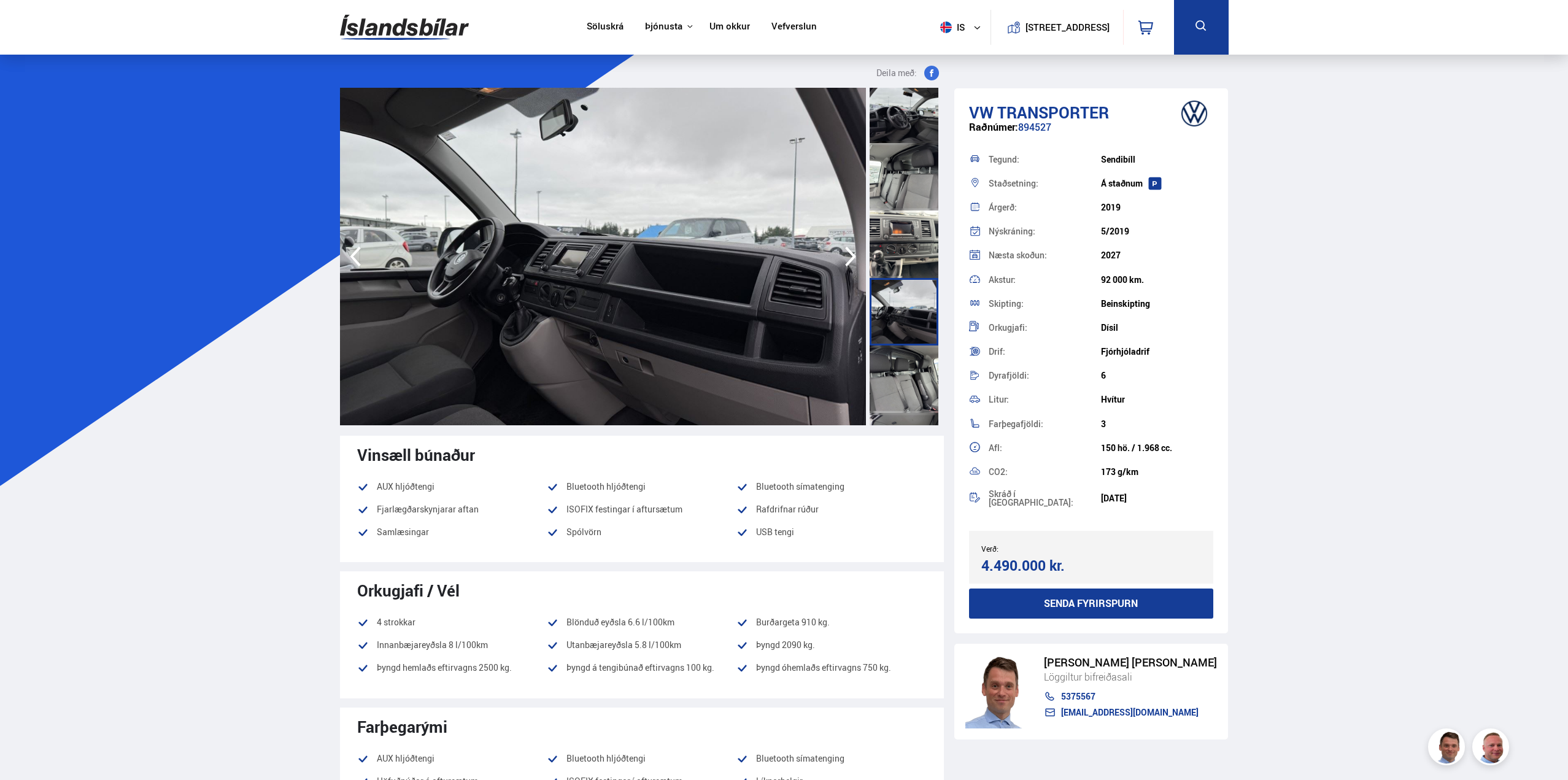
scroll to position [613, 0]
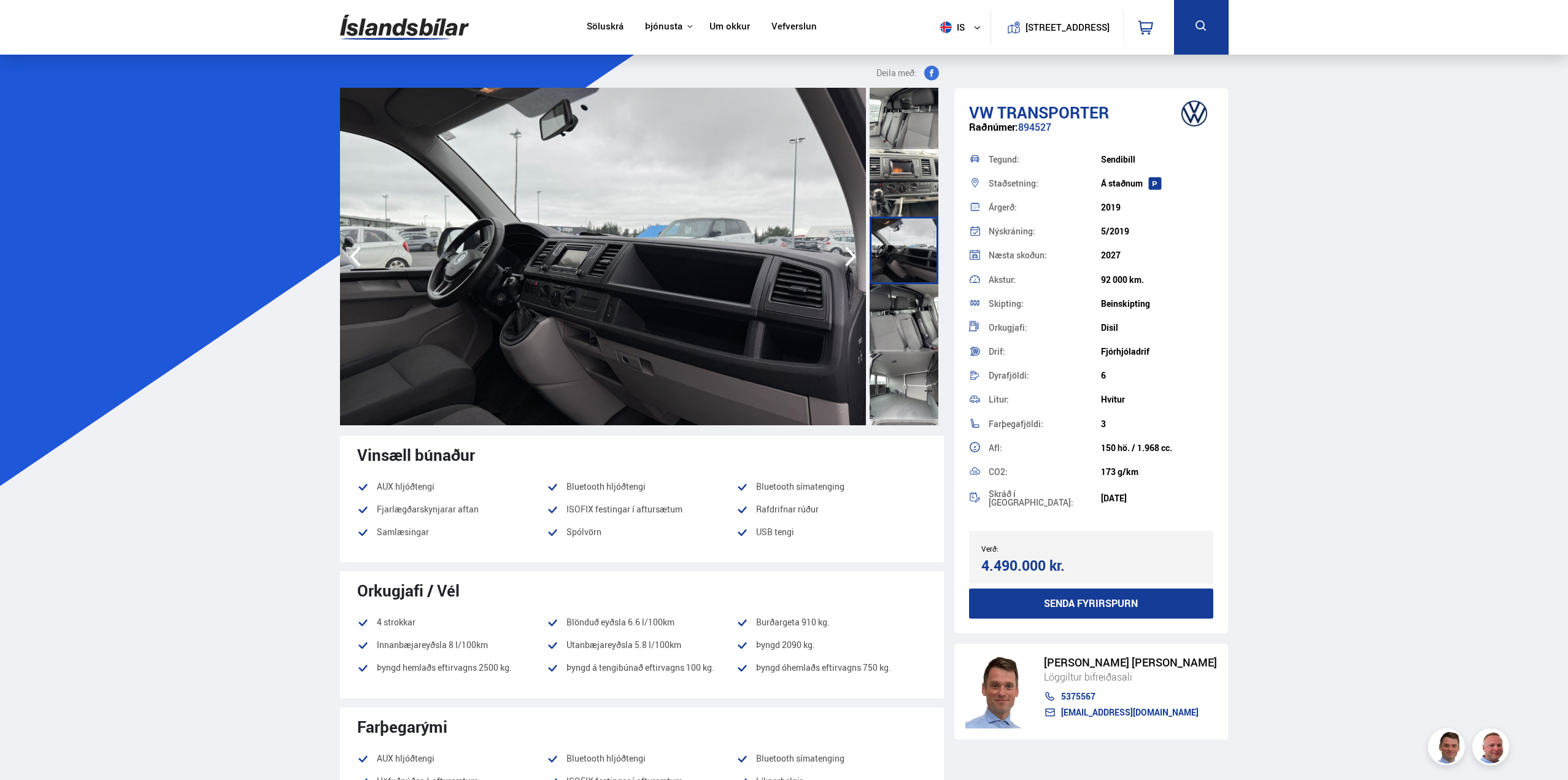
click at [919, 351] on div at bounding box center [903, 318] width 68 height 68
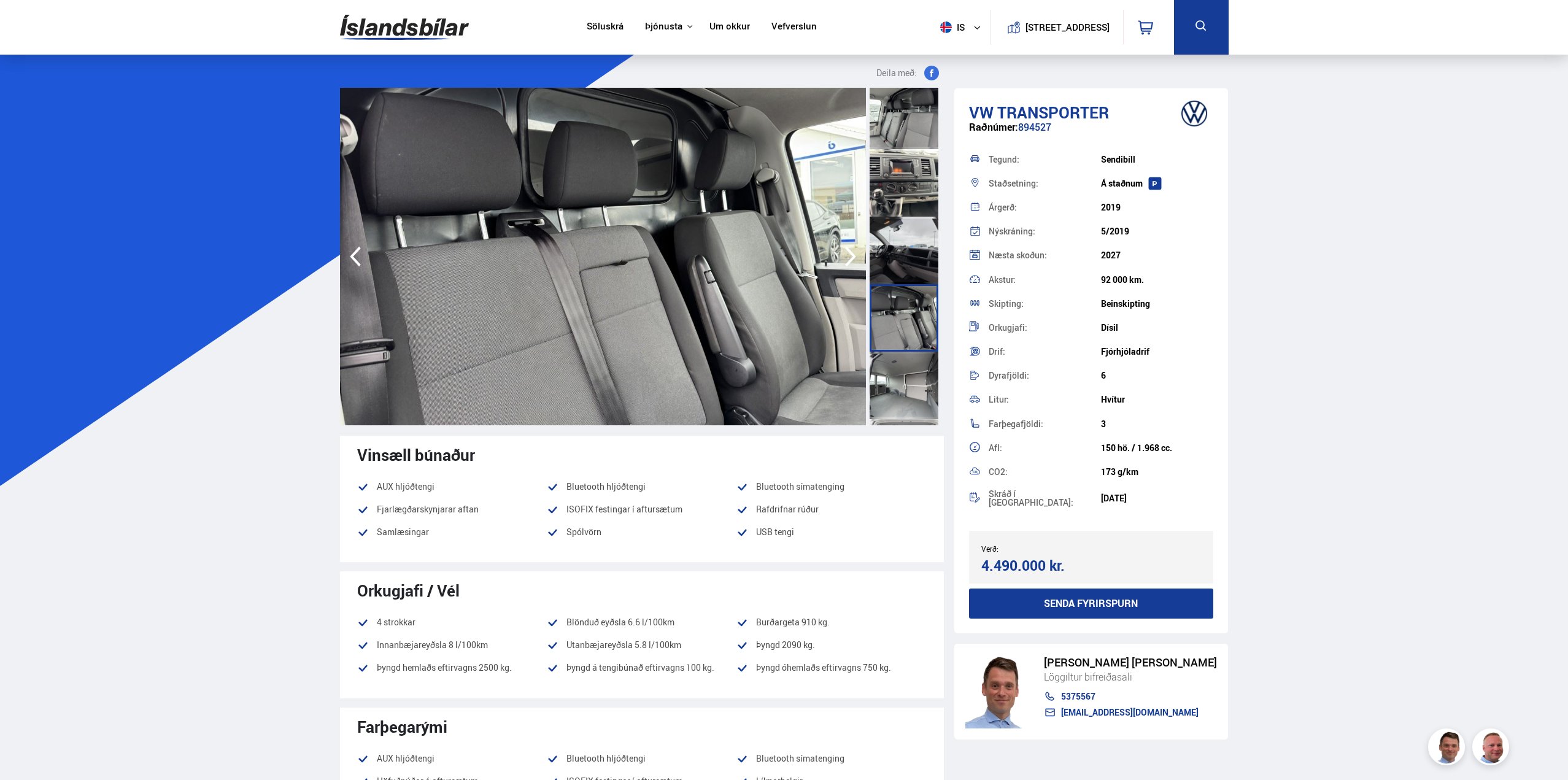
click at [914, 377] on div at bounding box center [903, 385] width 68 height 68
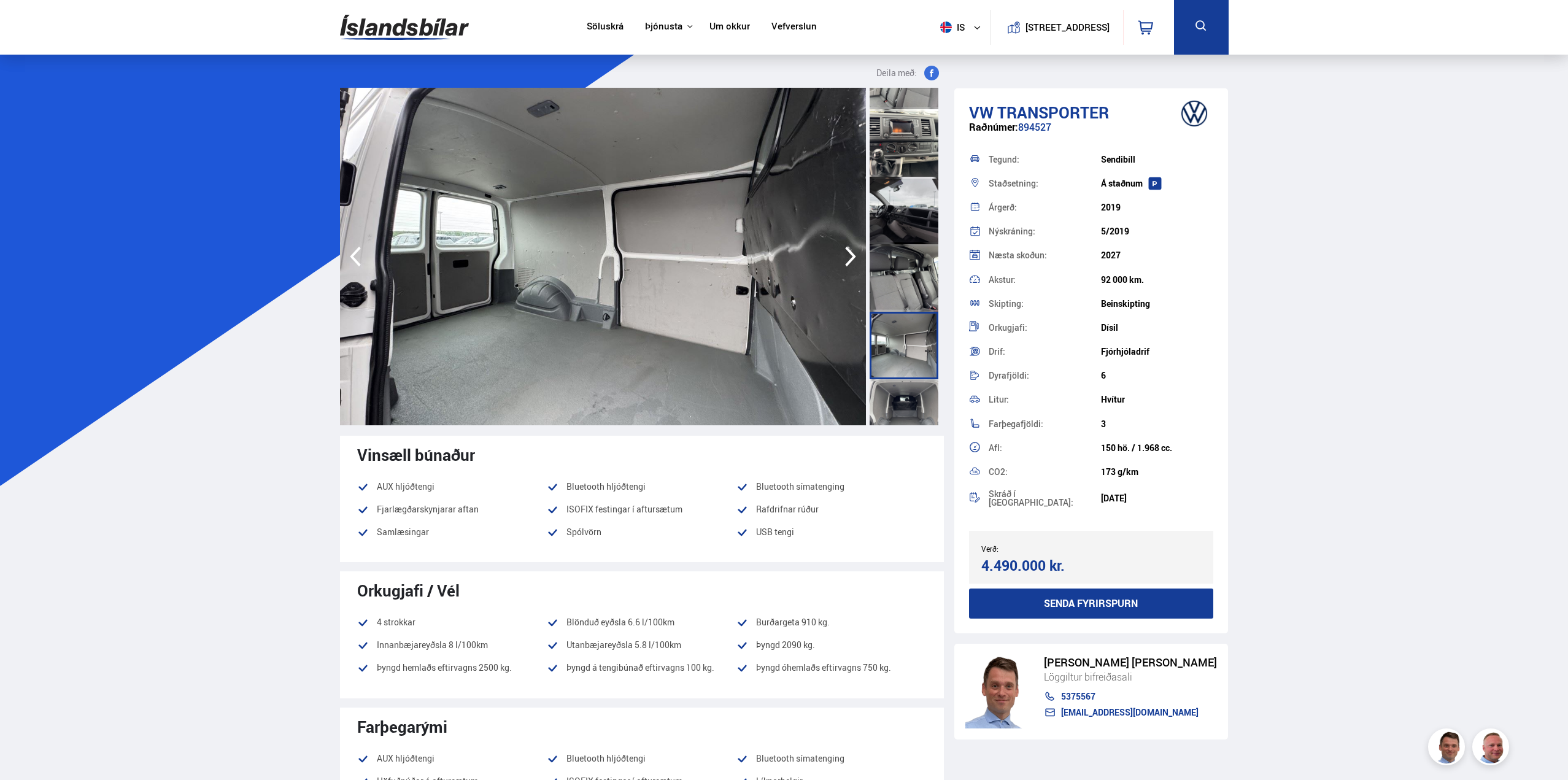
scroll to position [675, 0]
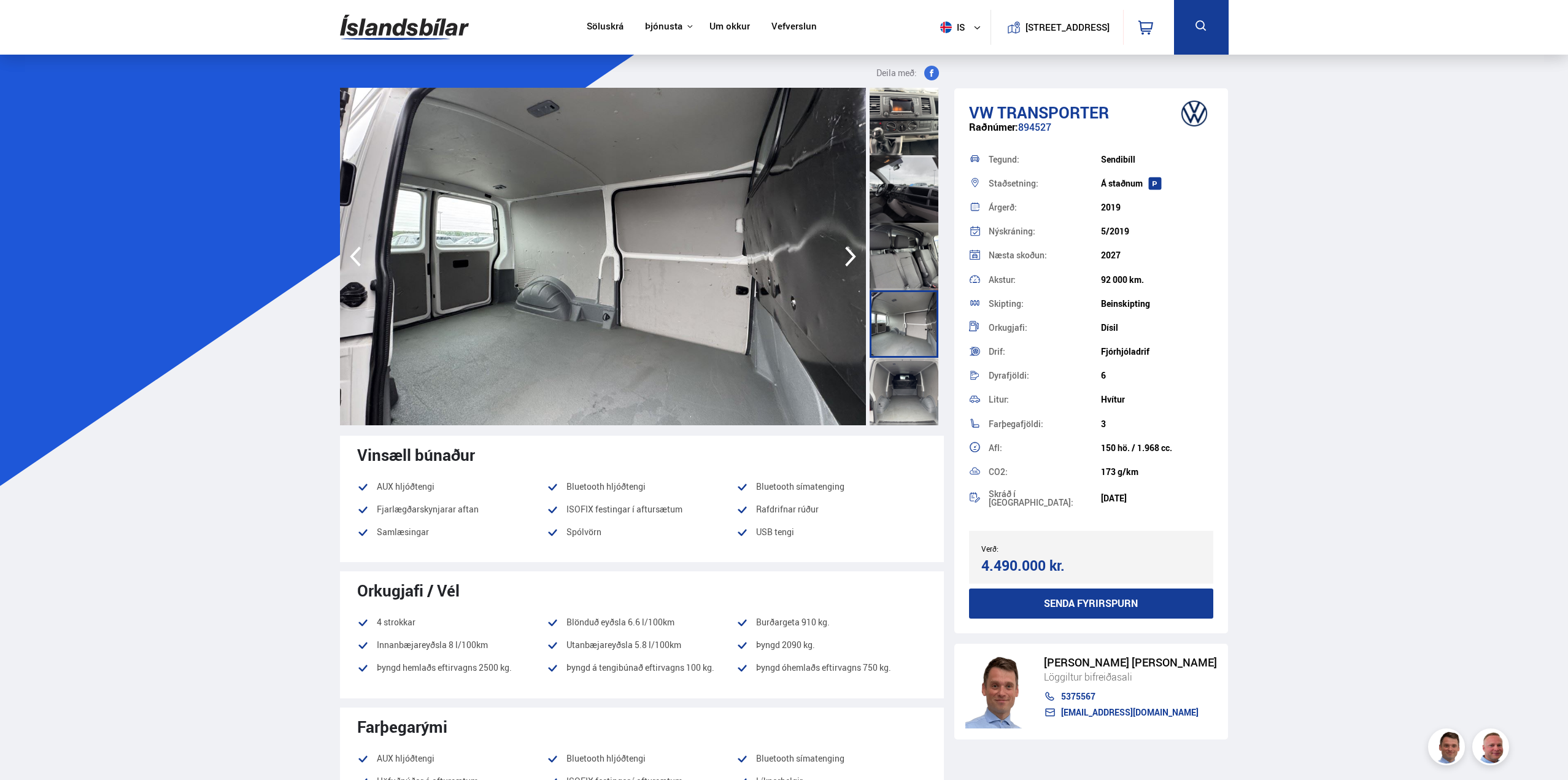
click at [914, 377] on div at bounding box center [903, 391] width 68 height 68
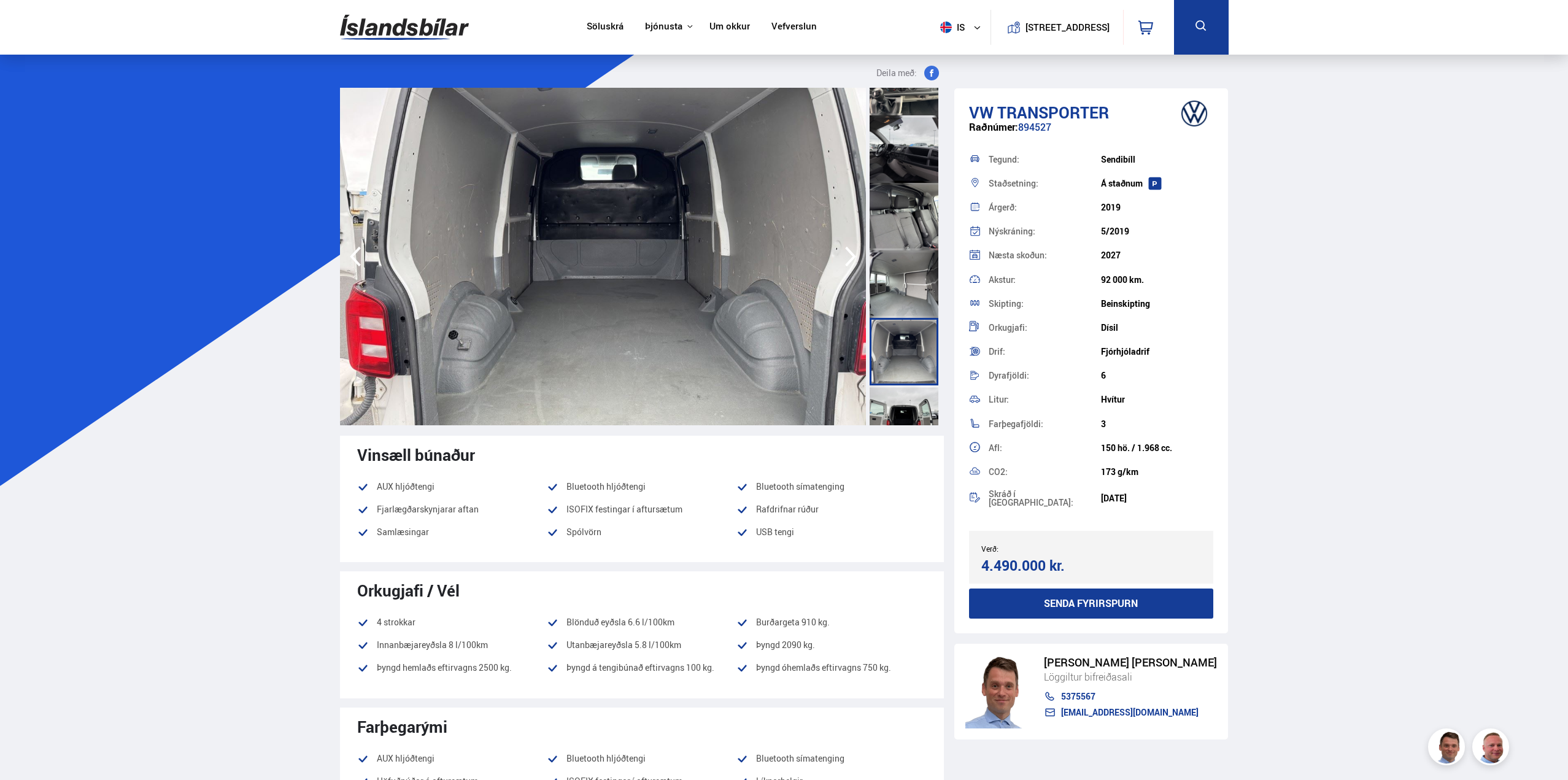
scroll to position [736, 0]
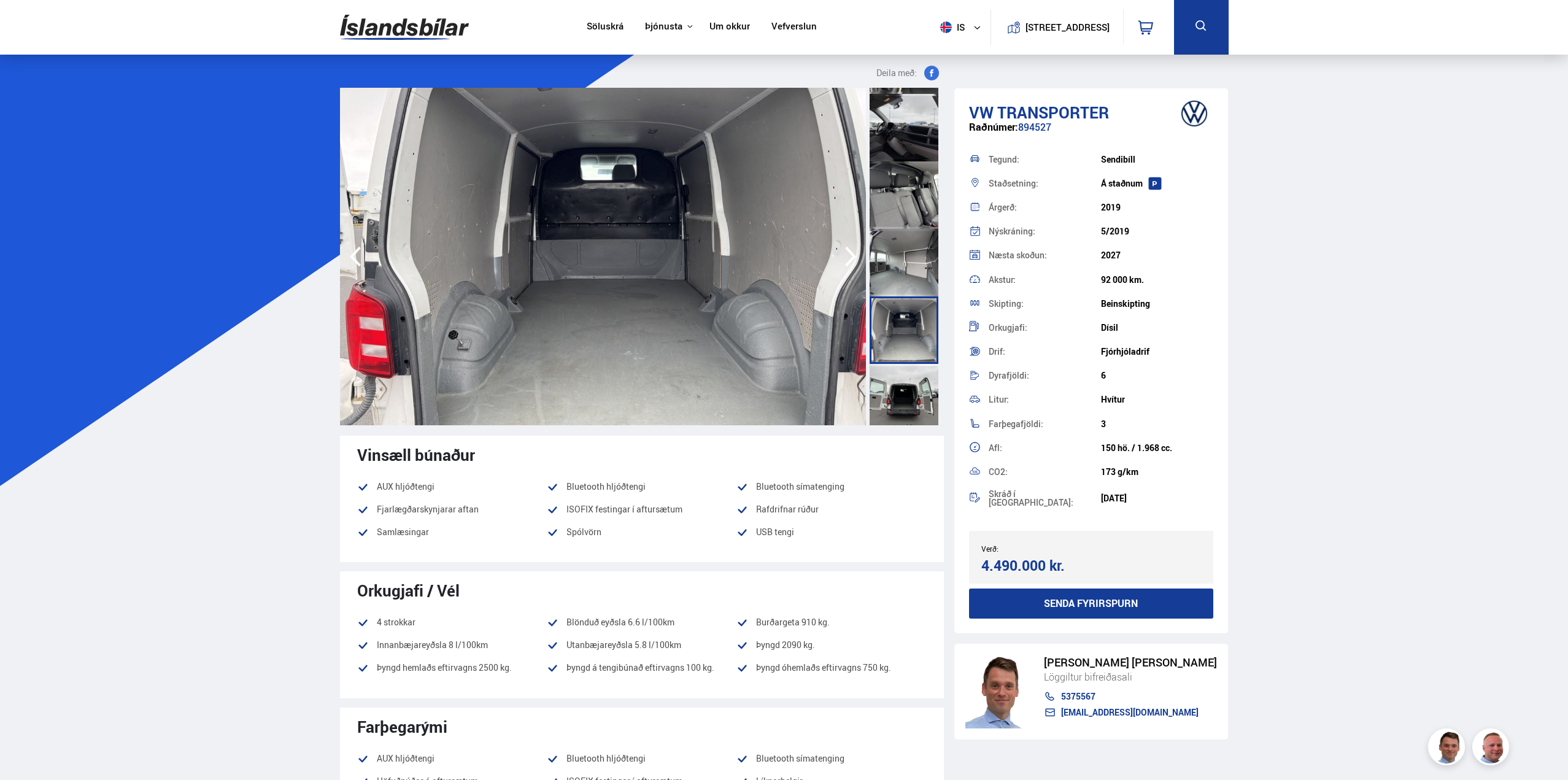
click at [912, 384] on div at bounding box center [903, 397] width 68 height 68
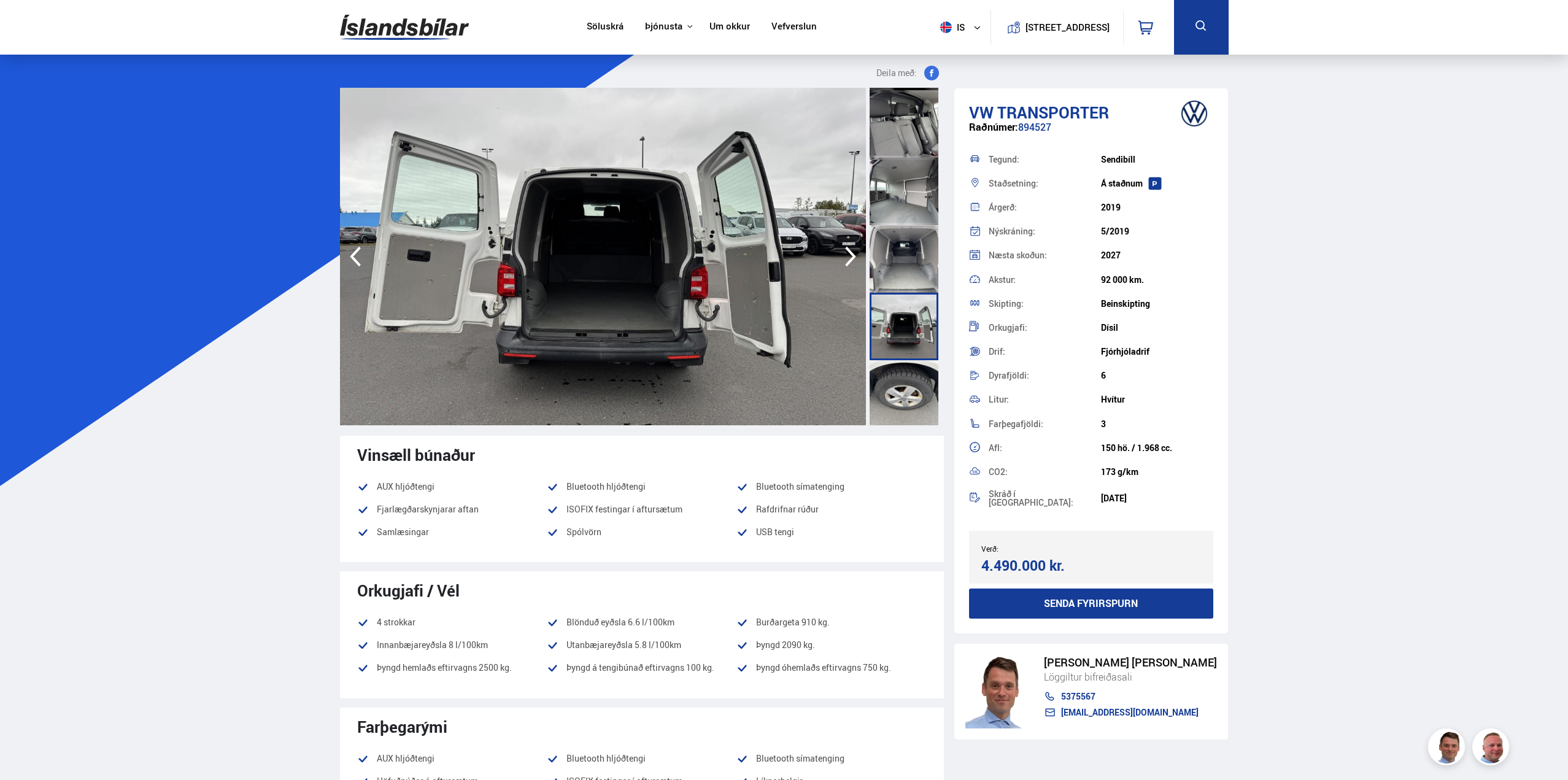
scroll to position [810, 0]
click at [912, 383] on div at bounding box center [903, 391] width 68 height 68
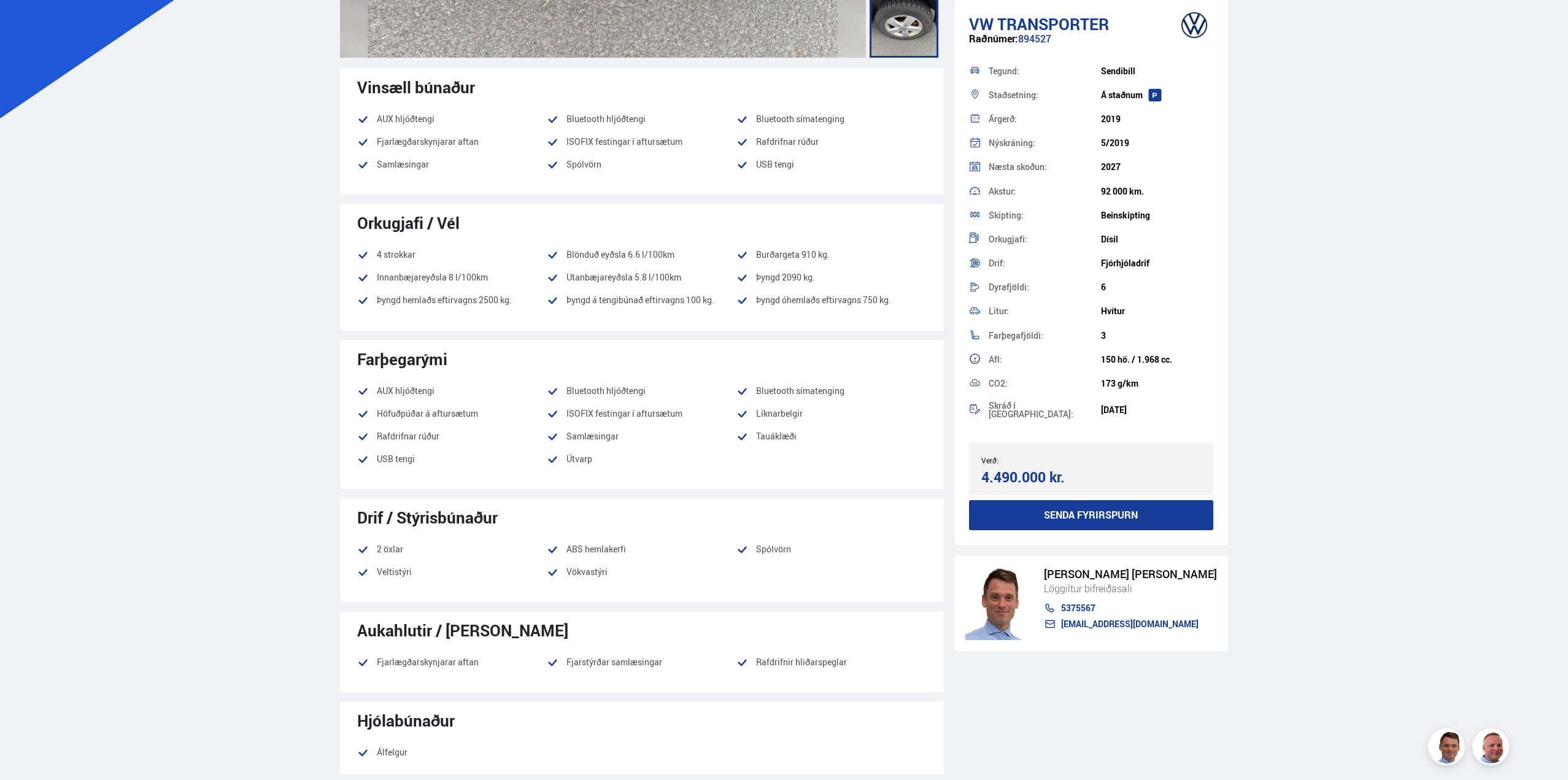
scroll to position [368, 0]
